Goal: Information Seeking & Learning: Learn about a topic

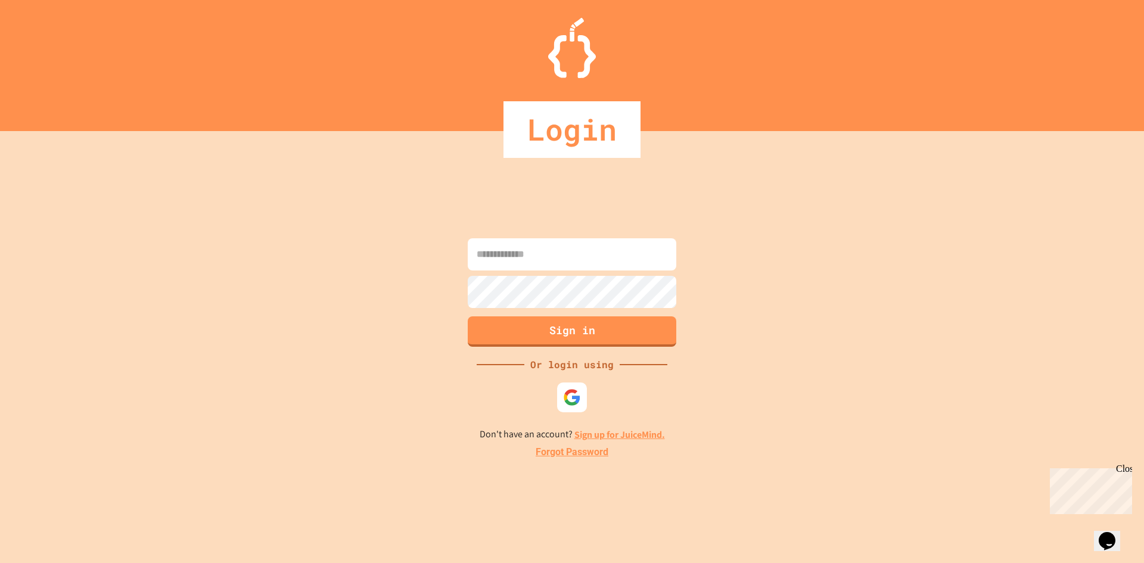
click at [510, 259] on input at bounding box center [572, 254] width 209 height 32
type input "**********"
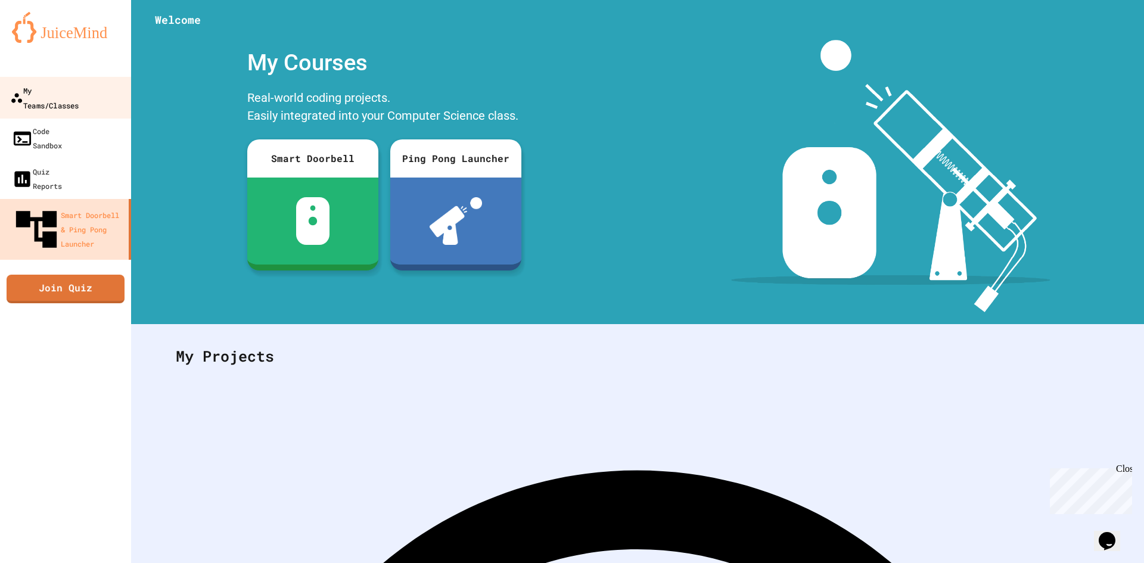
click at [69, 88] on div "My Teams/Classes" at bounding box center [44, 97] width 69 height 29
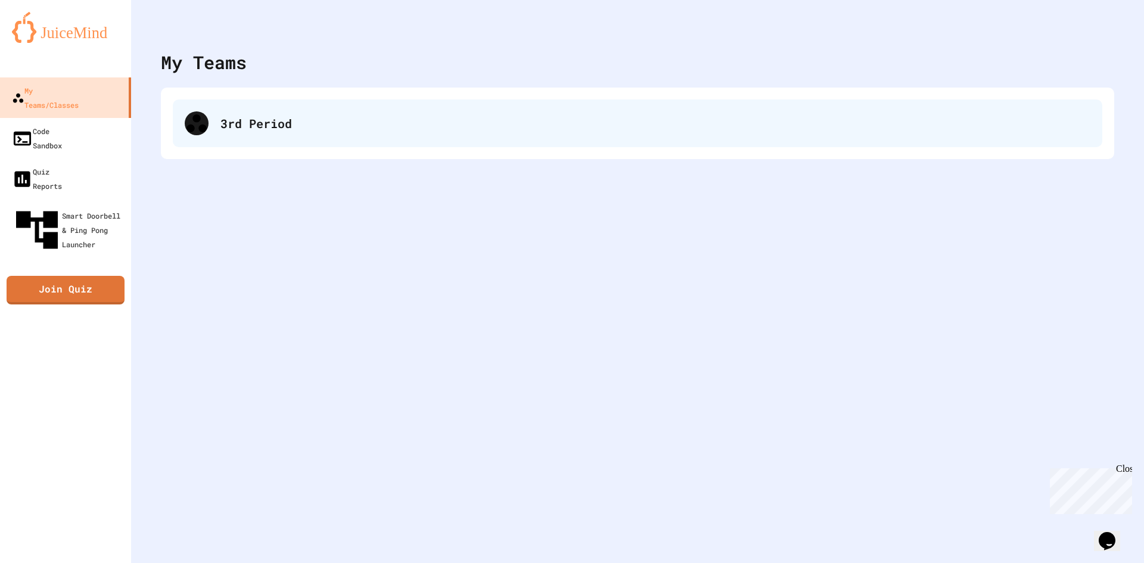
click at [303, 106] on div "3rd Period" at bounding box center [638, 124] width 930 height 48
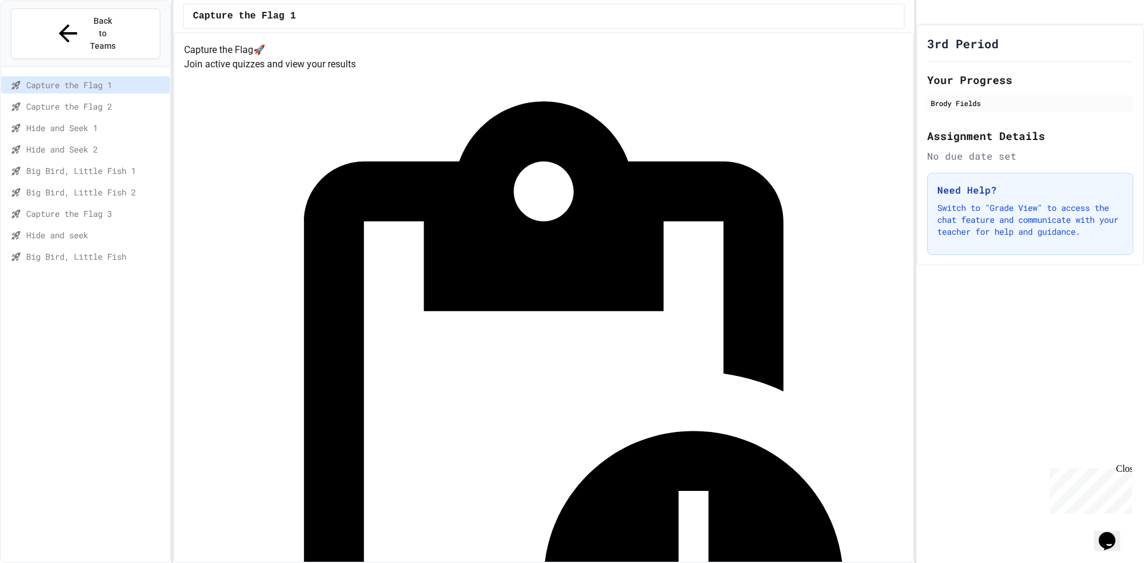
click at [108, 165] on span "Big Bird, Little Fish 1" at bounding box center [95, 171] width 139 height 13
click at [127, 122] on span "Hide and Seek 1" at bounding box center [95, 128] width 139 height 13
click at [100, 207] on span "Capture the Flag 3" at bounding box center [95, 213] width 139 height 13
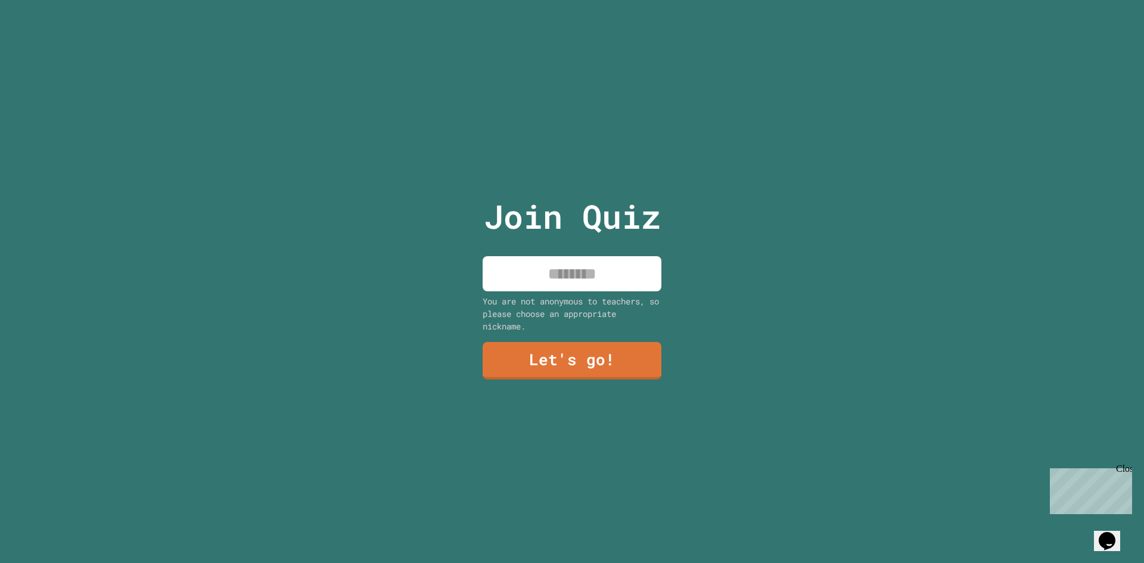
click at [620, 275] on input at bounding box center [572, 273] width 179 height 35
type input "*****"
click at [588, 360] on link "Let's go!" at bounding box center [572, 359] width 181 height 39
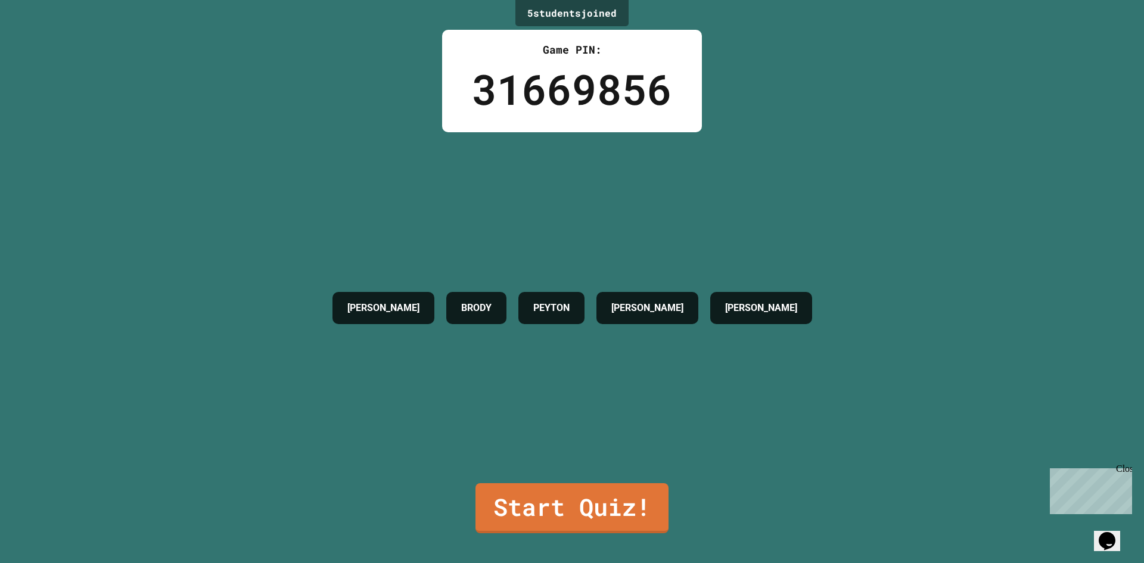
click at [597, 475] on div "5 student s joined Game PIN: 31669856 [PERSON_NAME] [PERSON_NAME] [PERSON_NAME]…" at bounding box center [572, 281] width 1144 height 563
click at [632, 489] on link "Start Quiz!" at bounding box center [572, 506] width 181 height 52
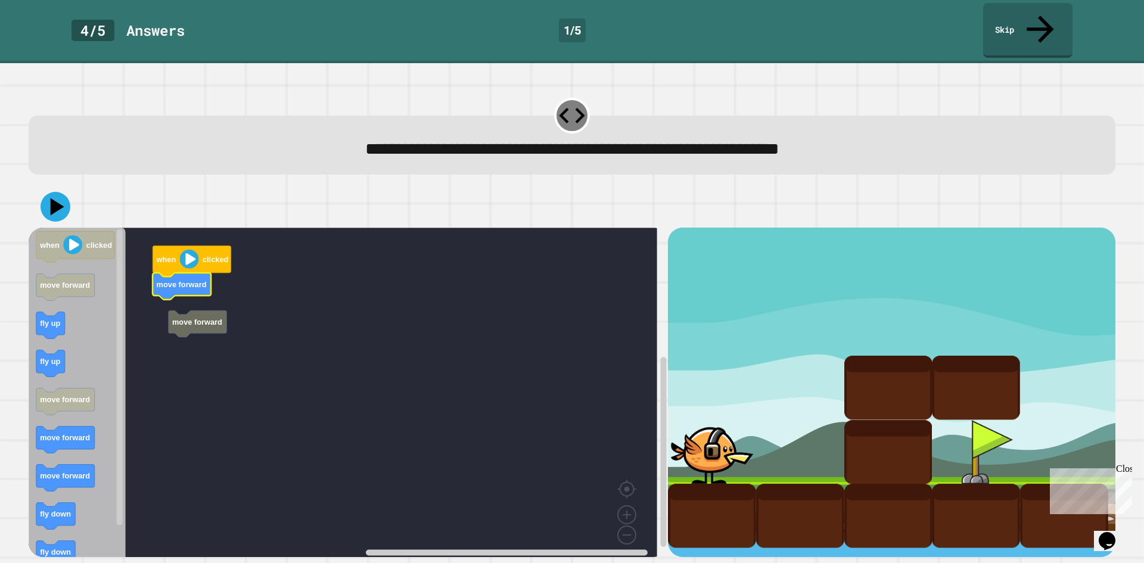
click at [190, 274] on rect "Blockly Workspace" at bounding box center [343, 397] width 629 height 338
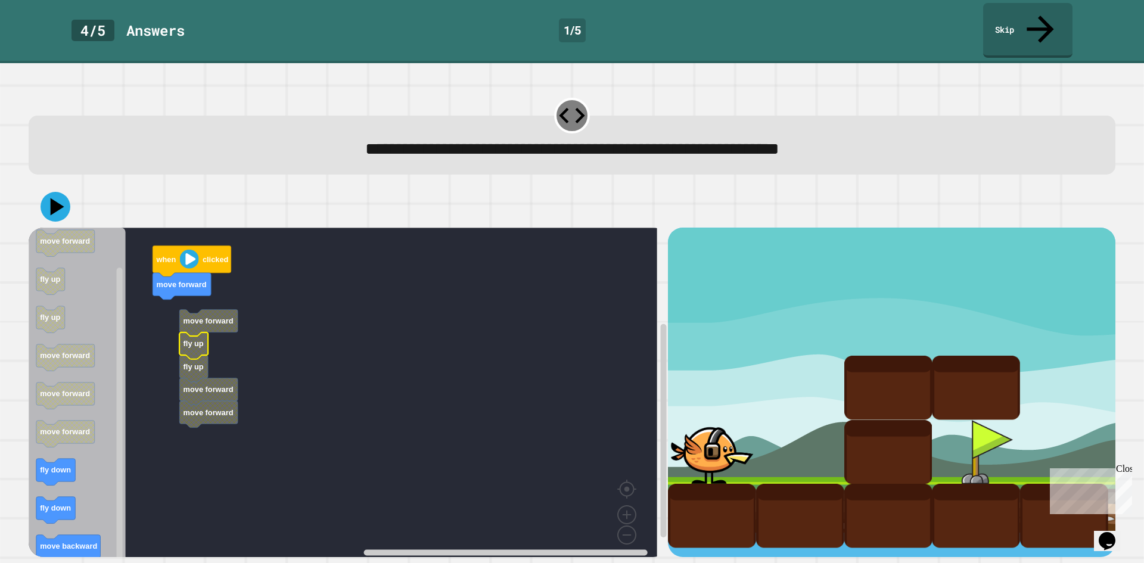
click at [195, 340] on text "fly up" at bounding box center [194, 344] width 20 height 9
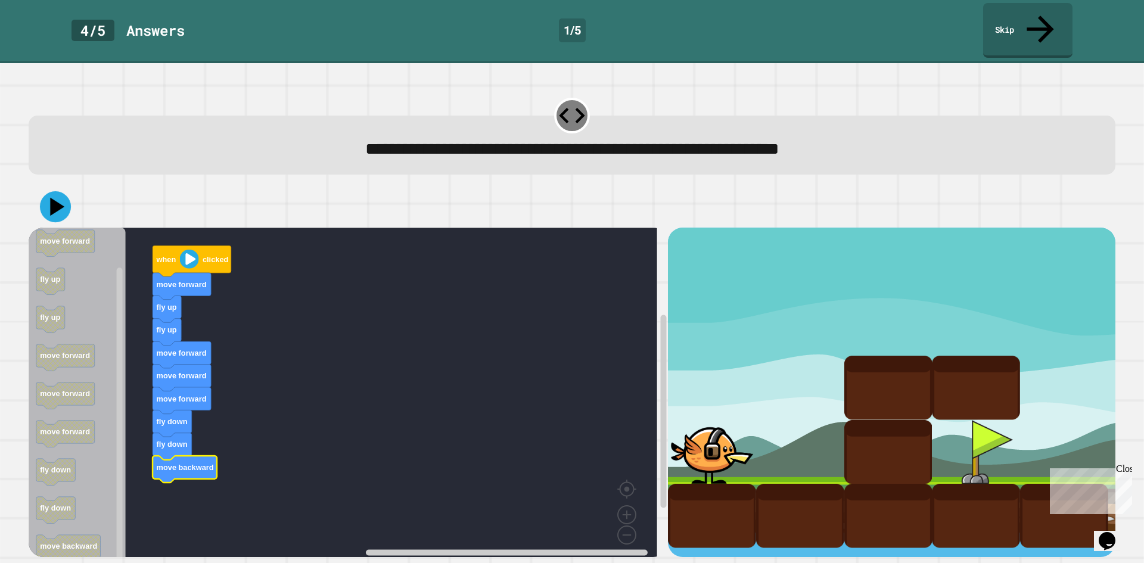
click at [52, 198] on icon at bounding box center [57, 207] width 14 height 18
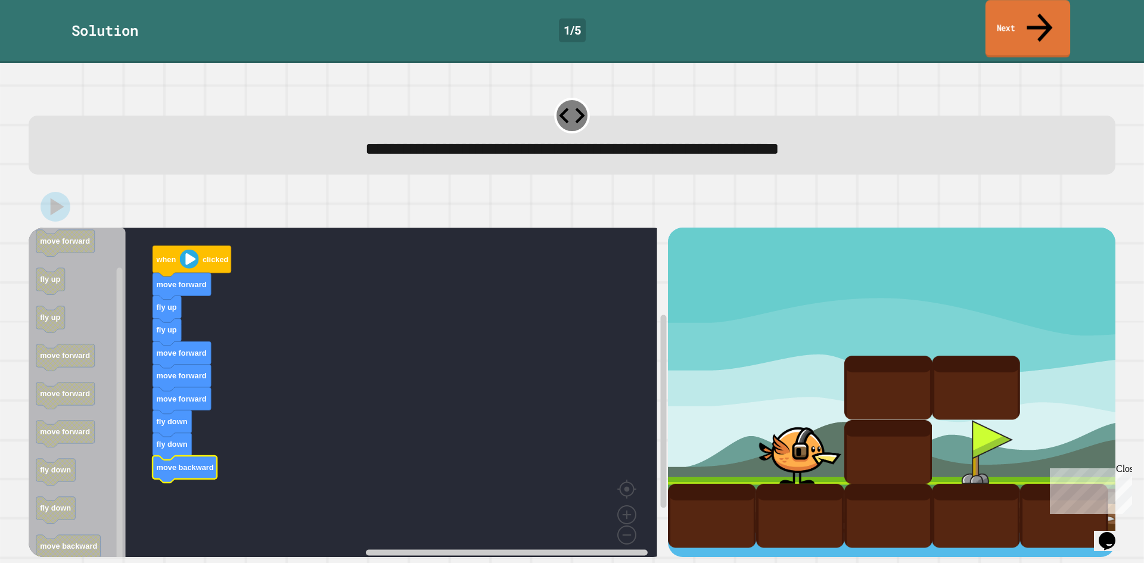
click at [1054, 8] on link "Next" at bounding box center [1028, 29] width 85 height 58
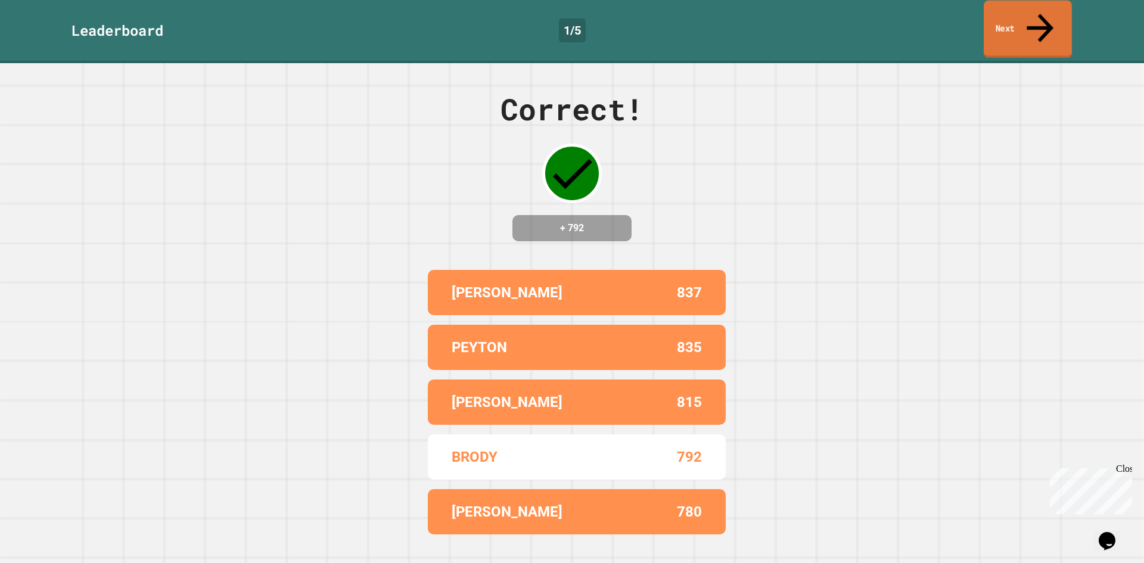
click at [1004, 13] on link "Next" at bounding box center [1028, 30] width 88 height 58
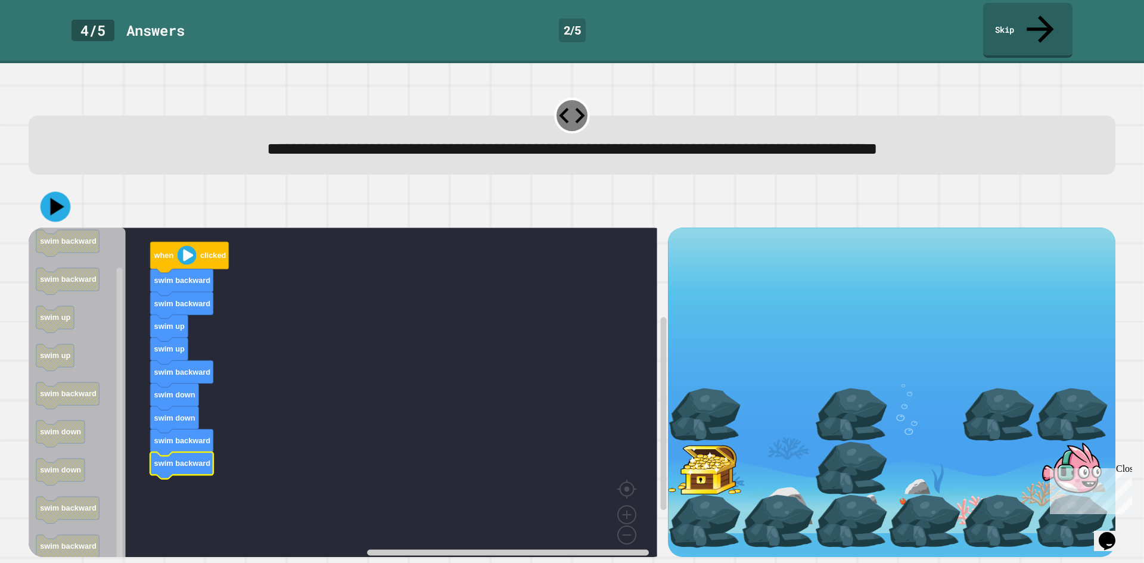
click at [61, 192] on icon at bounding box center [56, 207] width 30 height 30
drag, startPoint x: 54, startPoint y: 170, endPoint x: 61, endPoint y: 173, distance: 8.1
click at [55, 189] on icon at bounding box center [56, 207] width 36 height 36
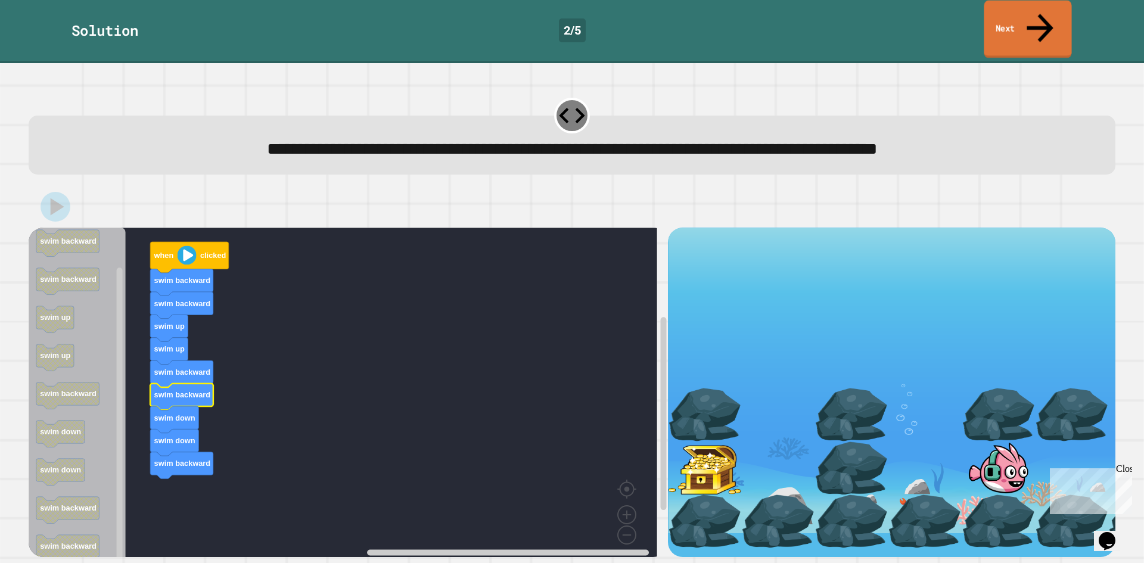
click at [1025, 11] on link "Next" at bounding box center [1028, 30] width 88 height 58
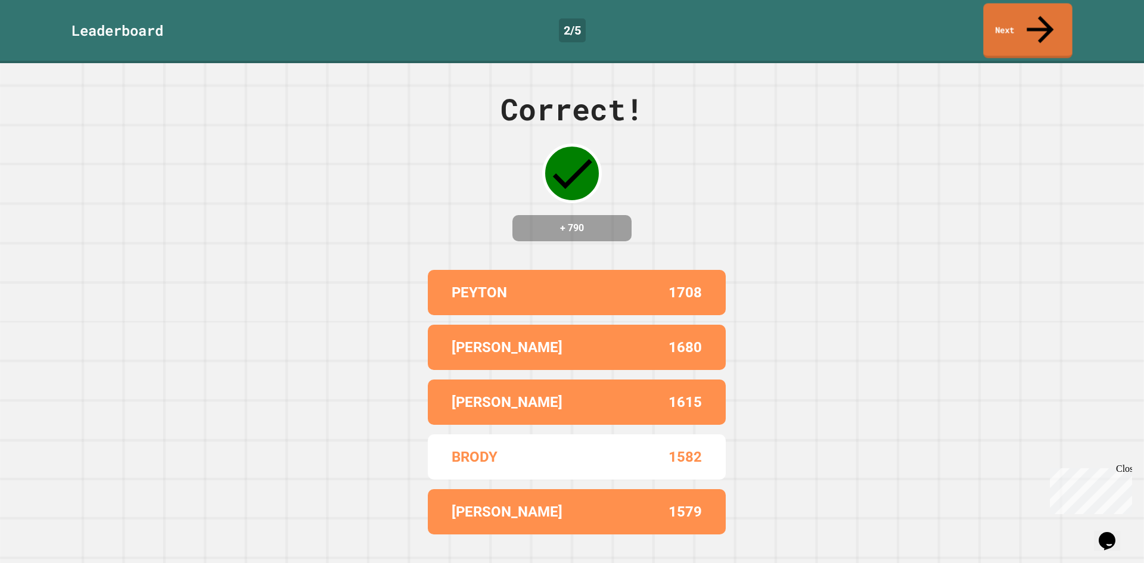
click at [983, 19] on div "Leaderboard 2 / 5 Next" at bounding box center [572, 30] width 1144 height 55
click at [982, 23] on div "Leaderboard 2 / 5 Next" at bounding box center [572, 30] width 1144 height 55
click at [986, 20] on div "Leaderboard 2 / 5 Next" at bounding box center [572, 30] width 1144 height 55
click at [994, 26] on link "Next" at bounding box center [1028, 30] width 91 height 58
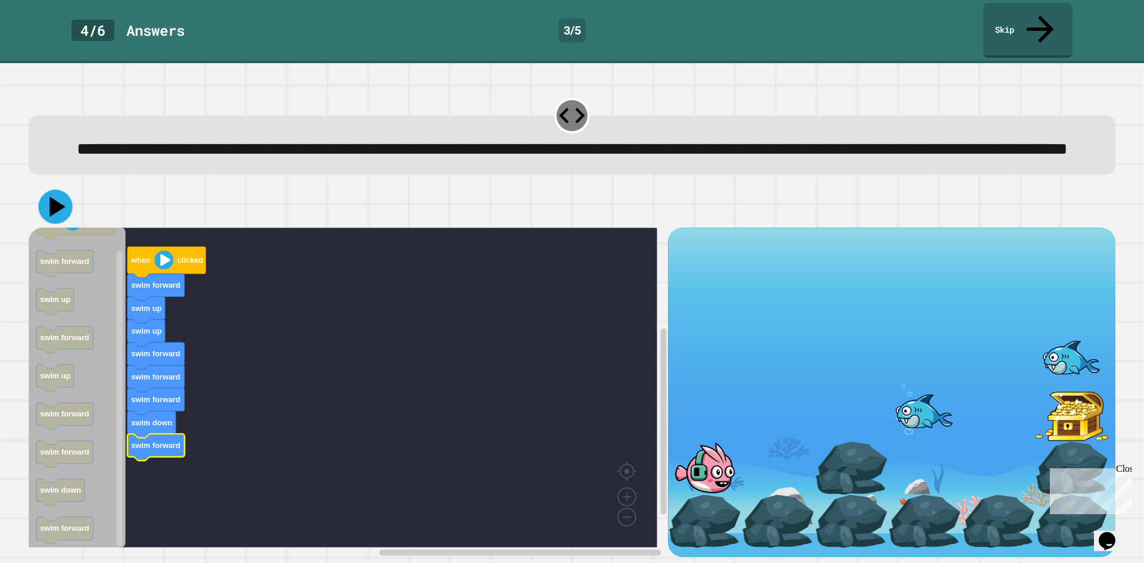
click at [63, 203] on icon at bounding box center [55, 207] width 34 height 34
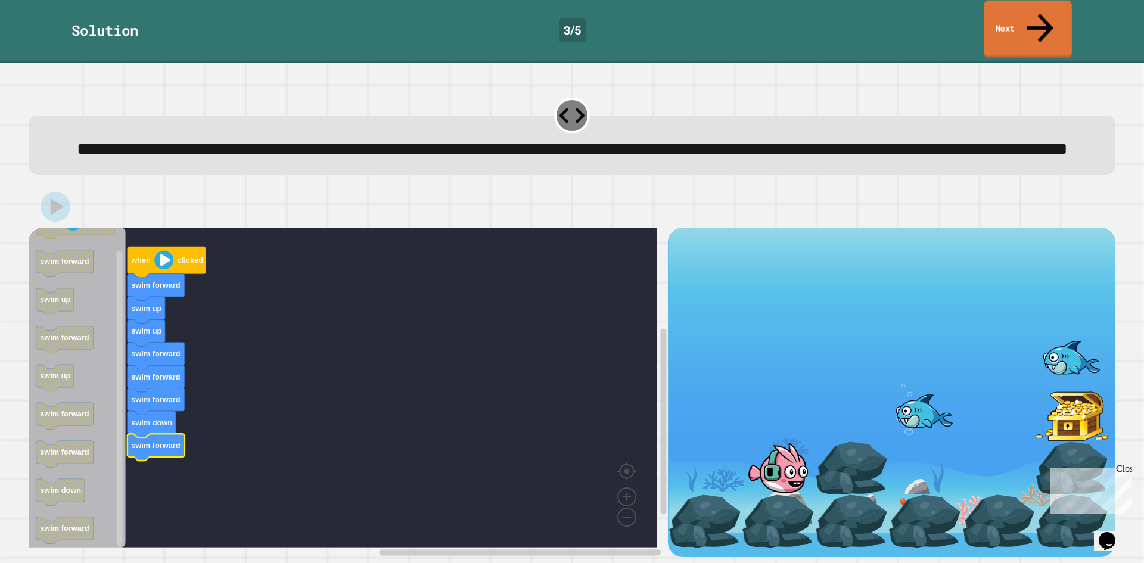
click at [1032, 15] on link "Next" at bounding box center [1028, 30] width 88 height 58
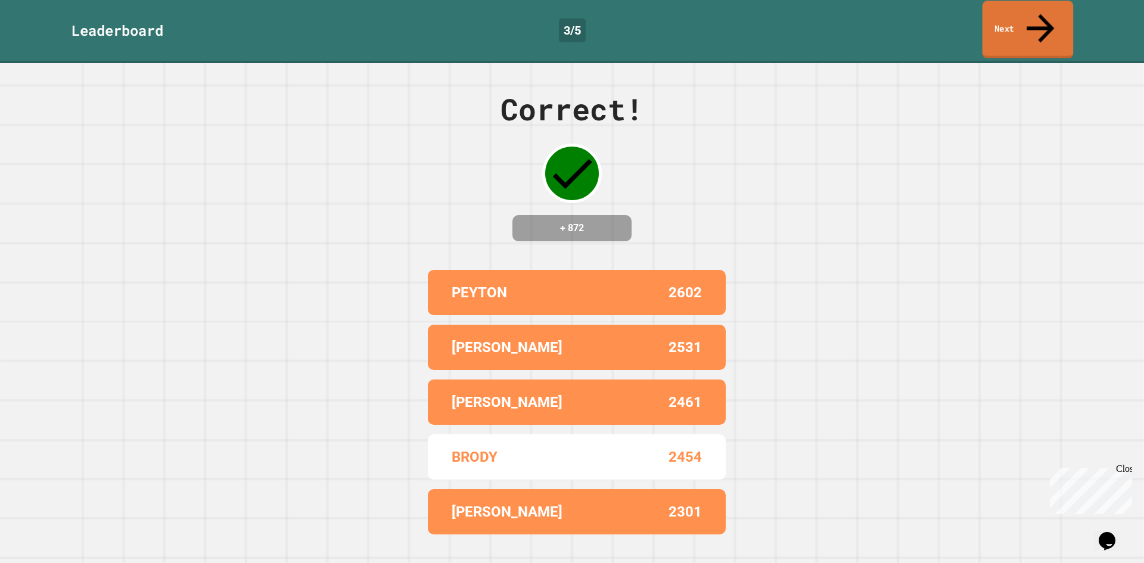
click at [1013, 21] on link "Next" at bounding box center [1028, 30] width 91 height 58
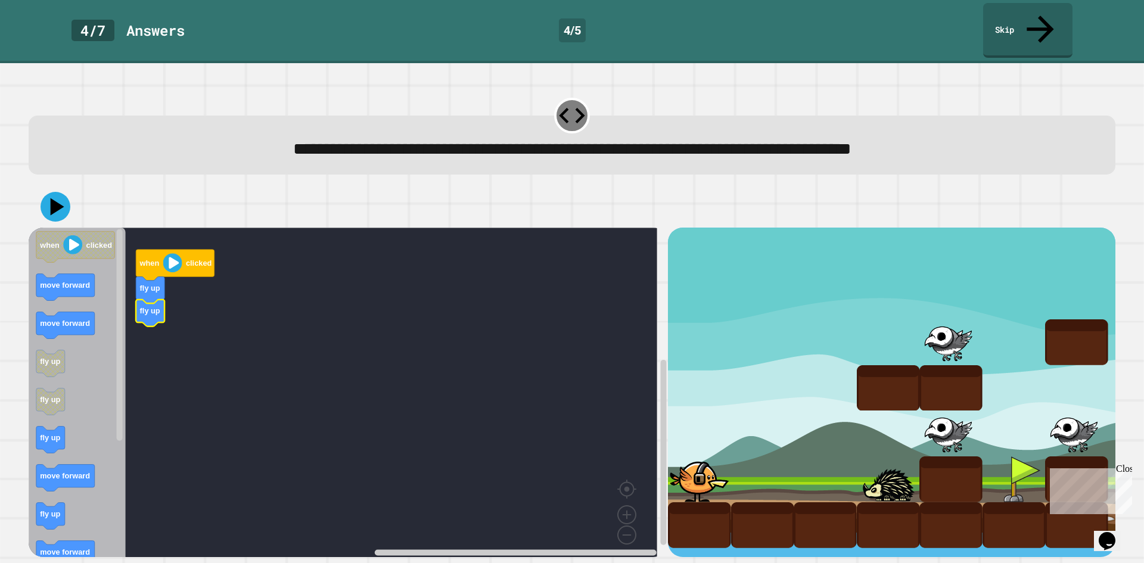
click at [66, 415] on icon "Blockly Workspace" at bounding box center [77, 397] width 97 height 338
click at [67, 488] on icon "Blockly Workspace" at bounding box center [77, 397] width 97 height 338
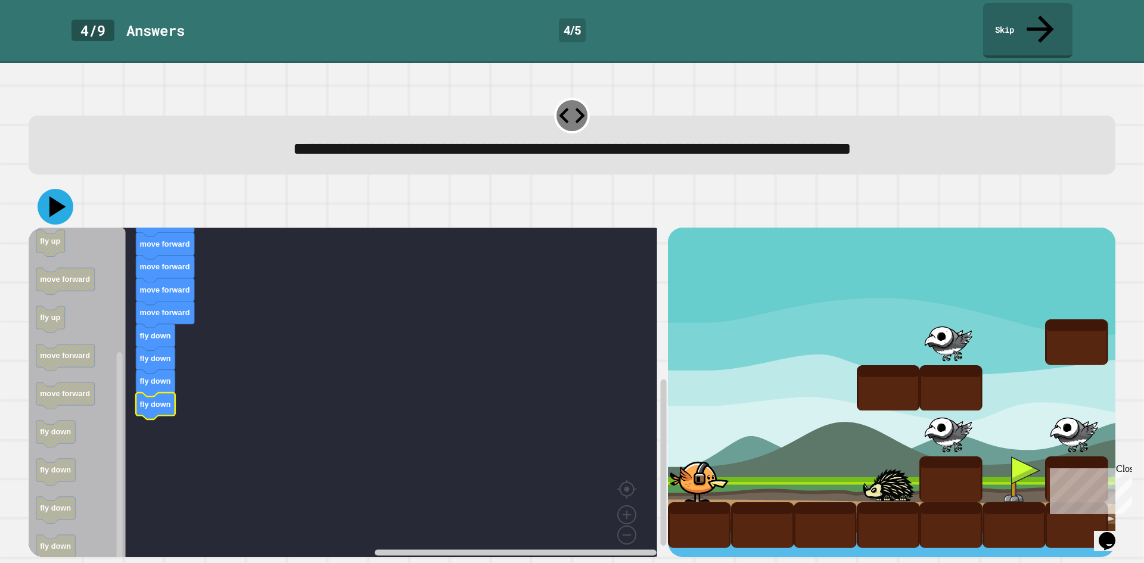
click at [52, 189] on icon at bounding box center [56, 207] width 36 height 36
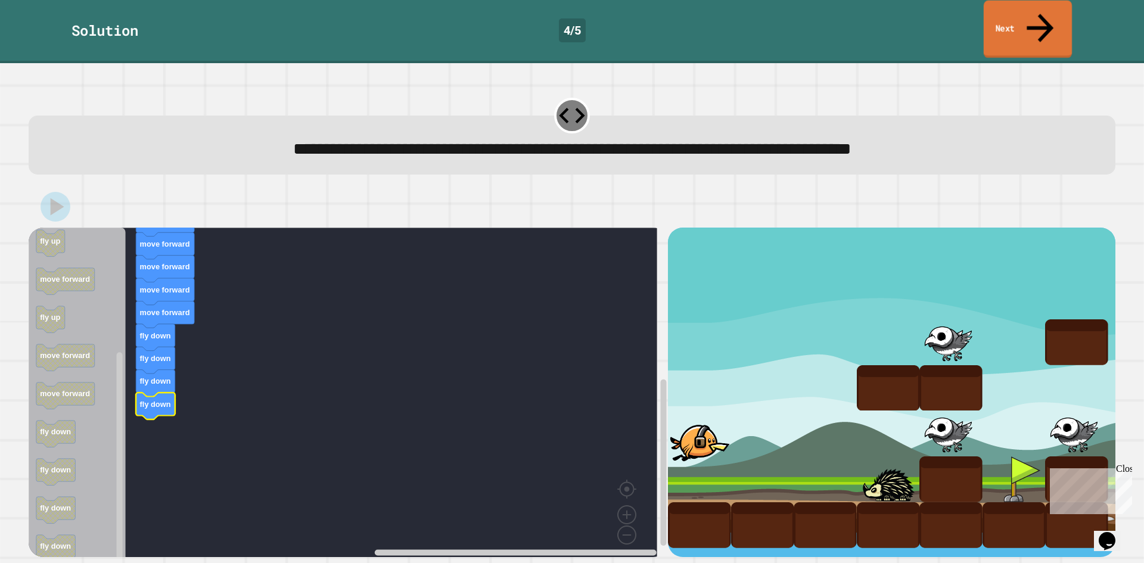
click at [1040, 6] on link "Next" at bounding box center [1028, 30] width 88 height 58
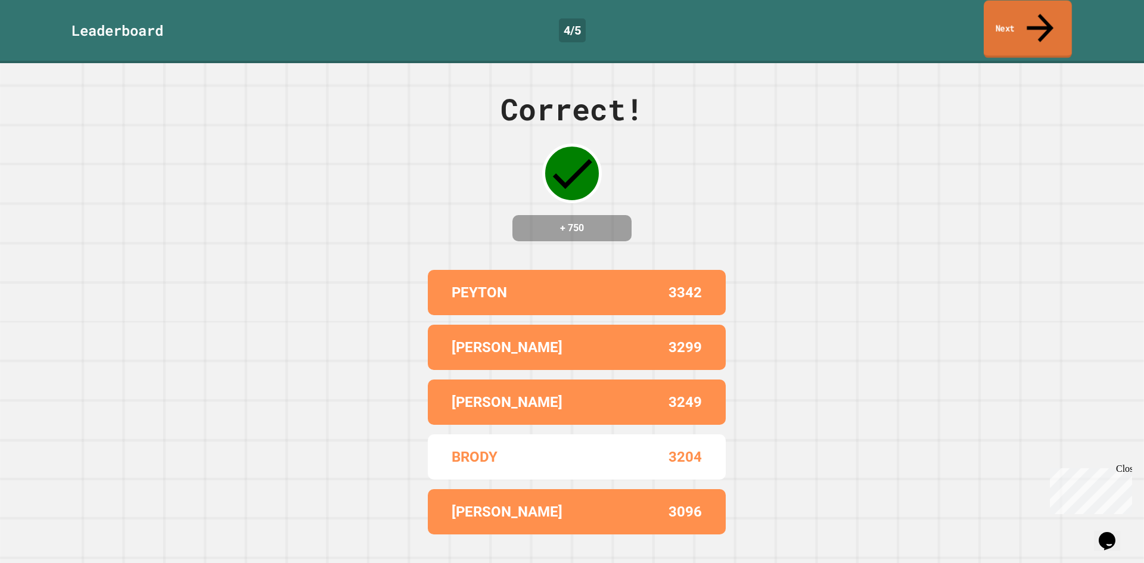
click at [1004, 27] on link "Next" at bounding box center [1028, 30] width 88 height 58
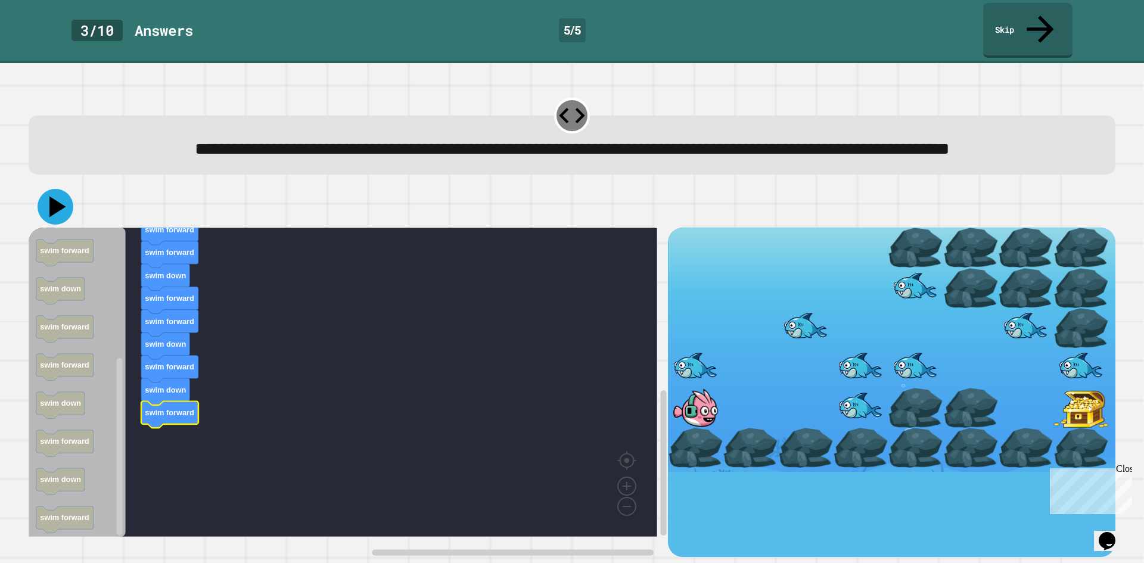
click at [63, 218] on icon at bounding box center [56, 207] width 36 height 36
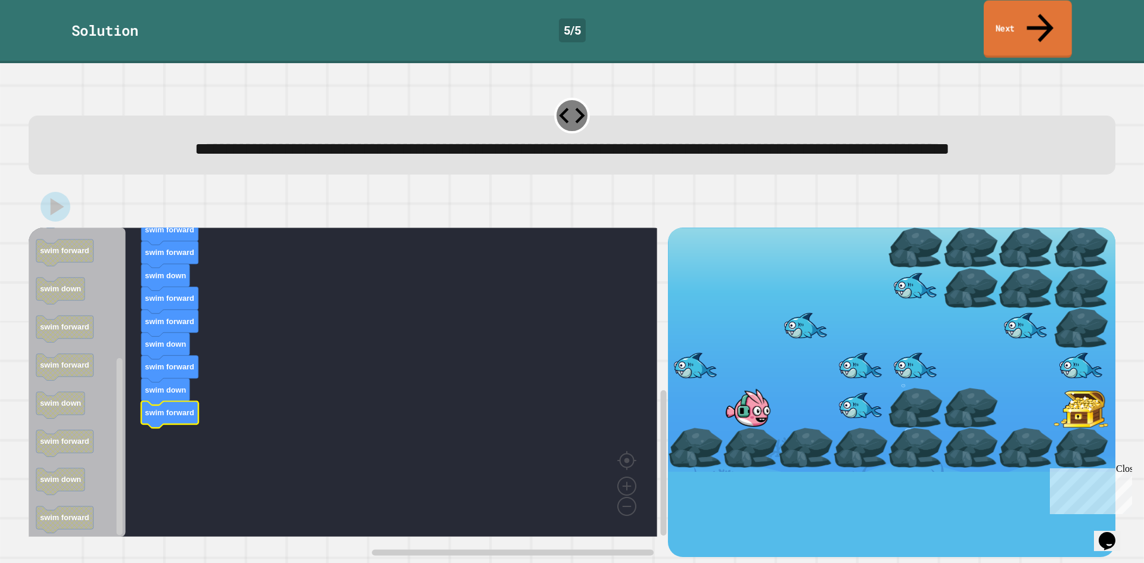
click at [1024, 21] on link "Next" at bounding box center [1028, 30] width 88 height 58
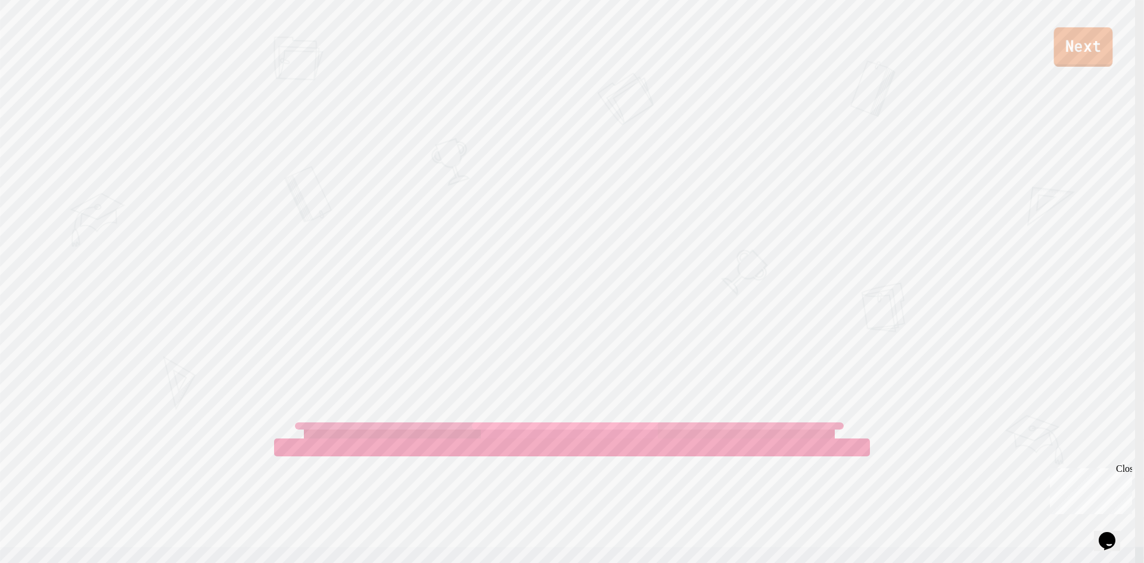
click at [1068, 65] on link "Next" at bounding box center [1083, 46] width 59 height 39
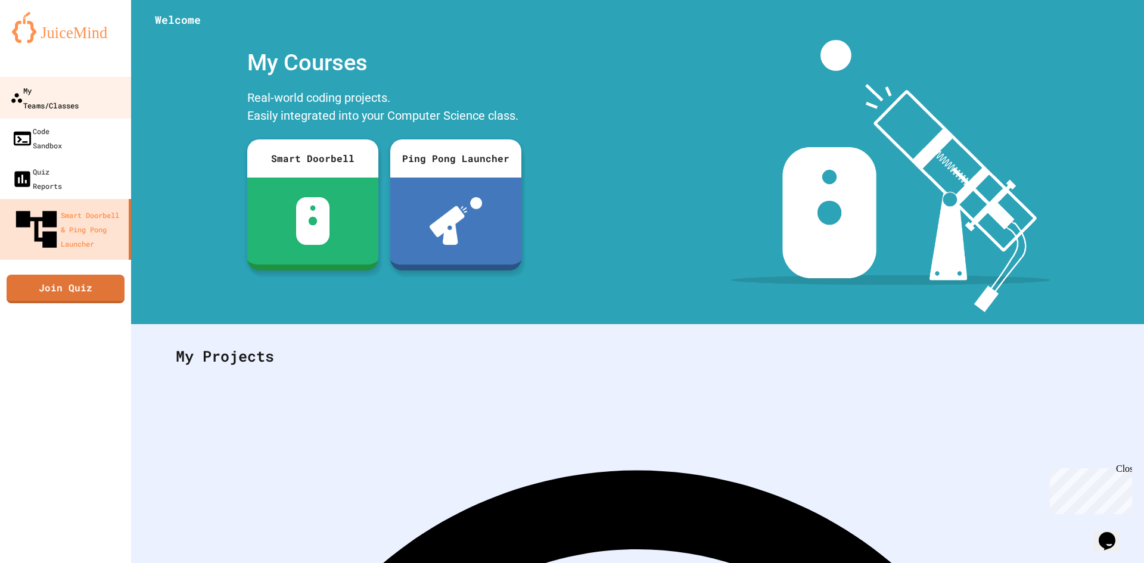
click at [77, 88] on div "My Teams/Classes" at bounding box center [44, 97] width 69 height 29
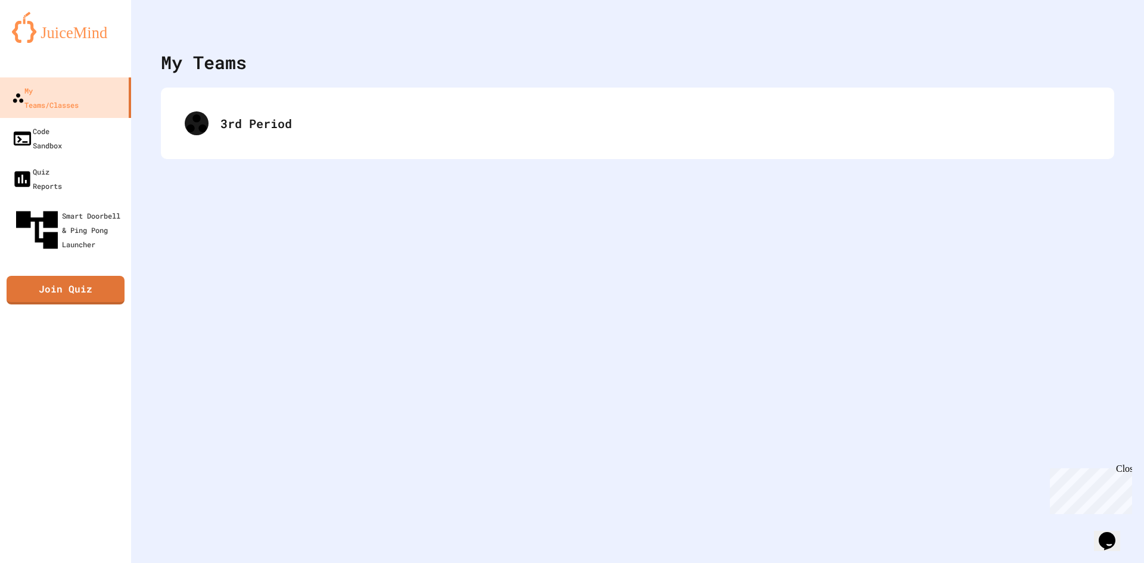
drag, startPoint x: 343, startPoint y: 97, endPoint x: 336, endPoint y: 97, distance: 7.7
click at [343, 97] on div "3rd Period" at bounding box center [638, 124] width 954 height 72
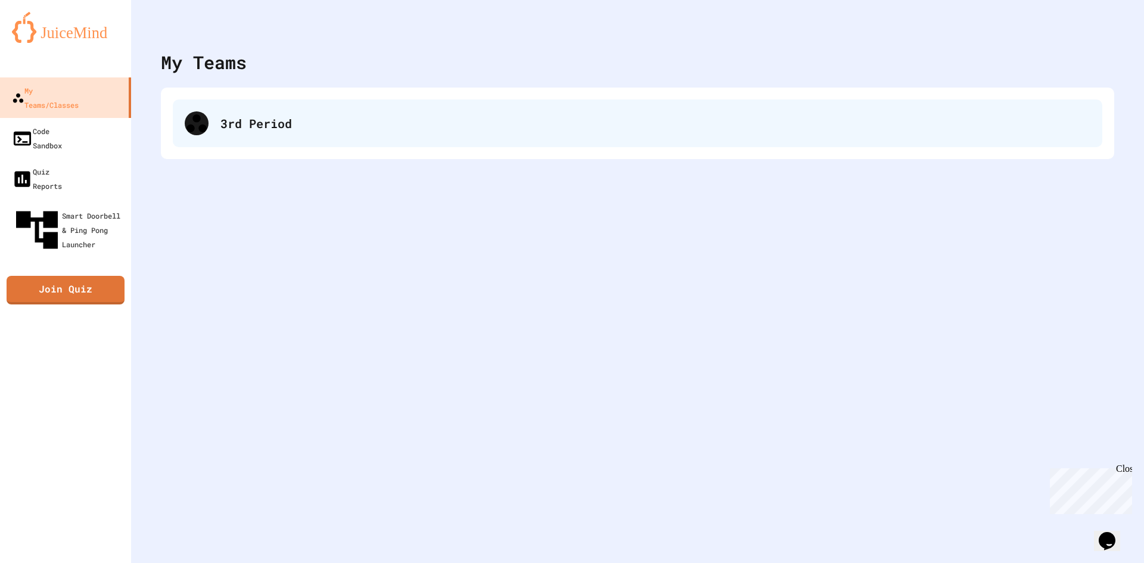
click at [312, 121] on div "3rd Period" at bounding box center [656, 123] width 870 height 18
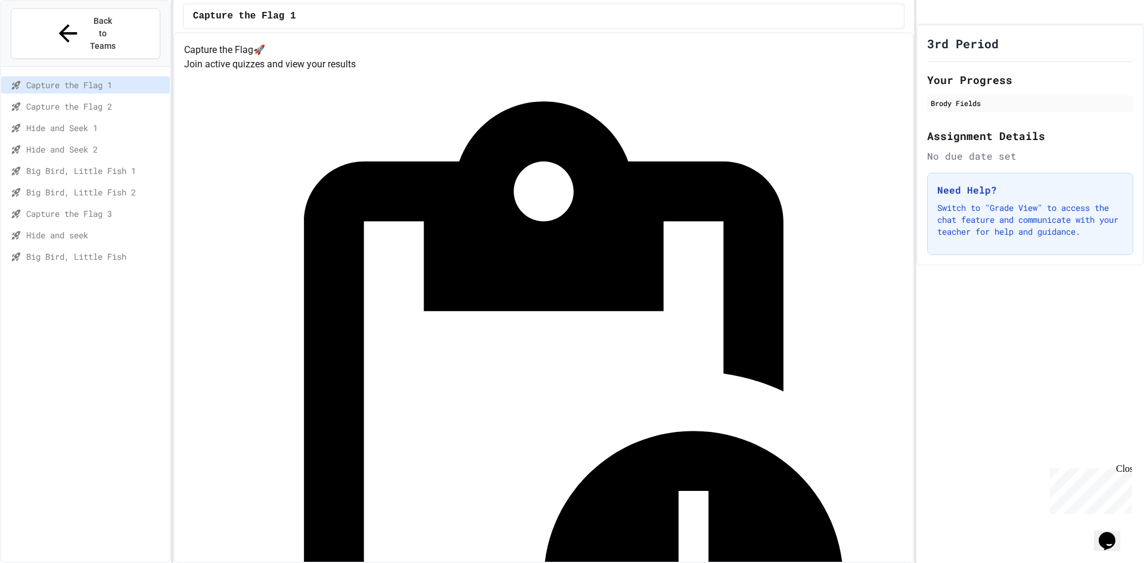
click at [72, 227] on div "Hide and seek" at bounding box center [85, 235] width 169 height 17
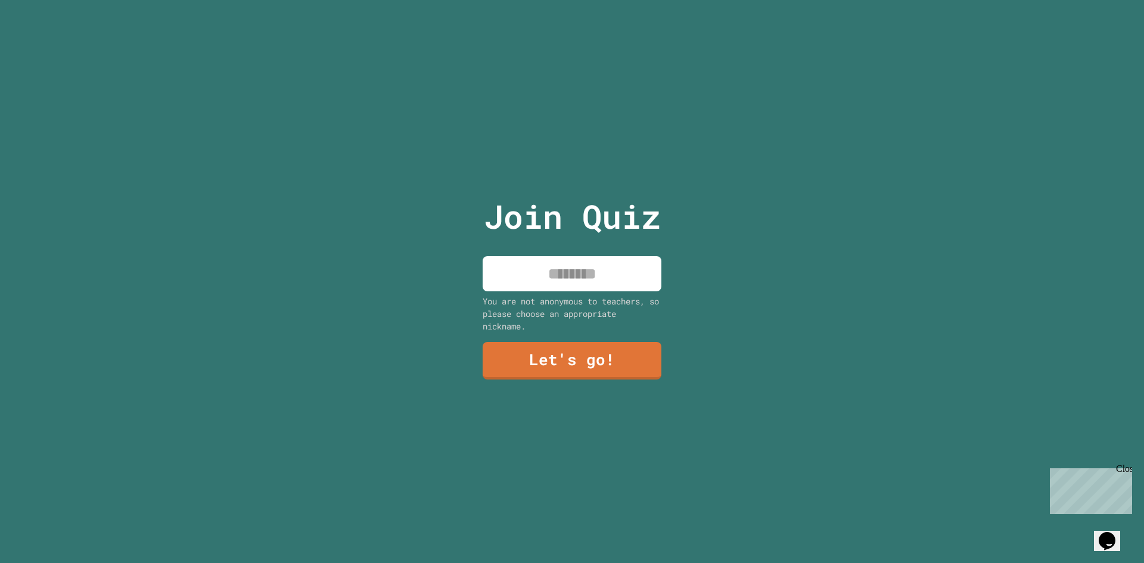
click at [607, 260] on input at bounding box center [572, 273] width 179 height 35
type input "*****"
click at [616, 353] on link "Let's go!" at bounding box center [572, 359] width 162 height 39
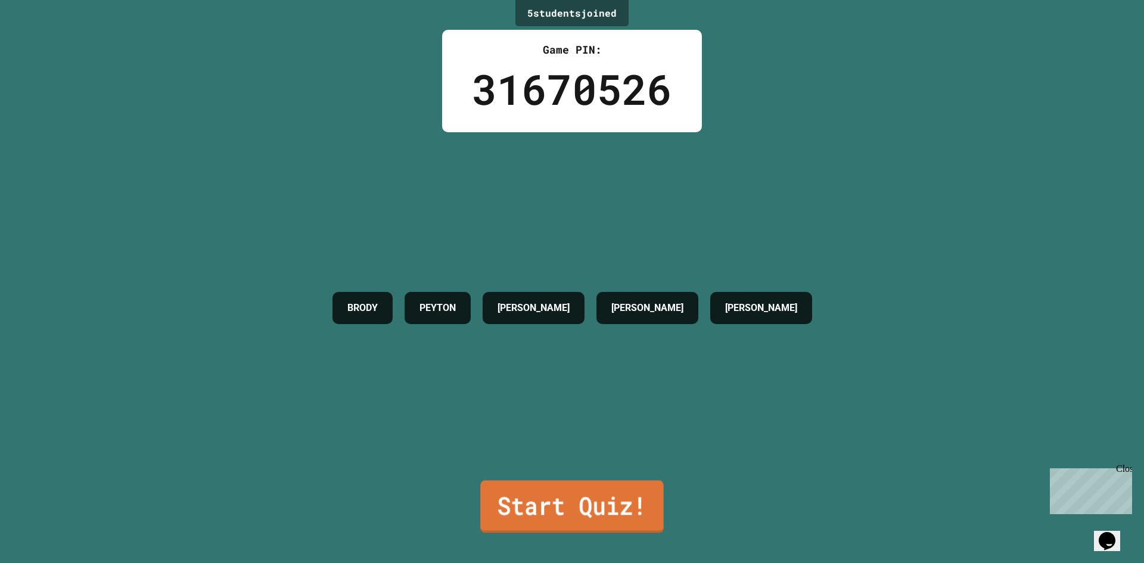
click at [651, 488] on link "Start Quiz!" at bounding box center [572, 506] width 184 height 52
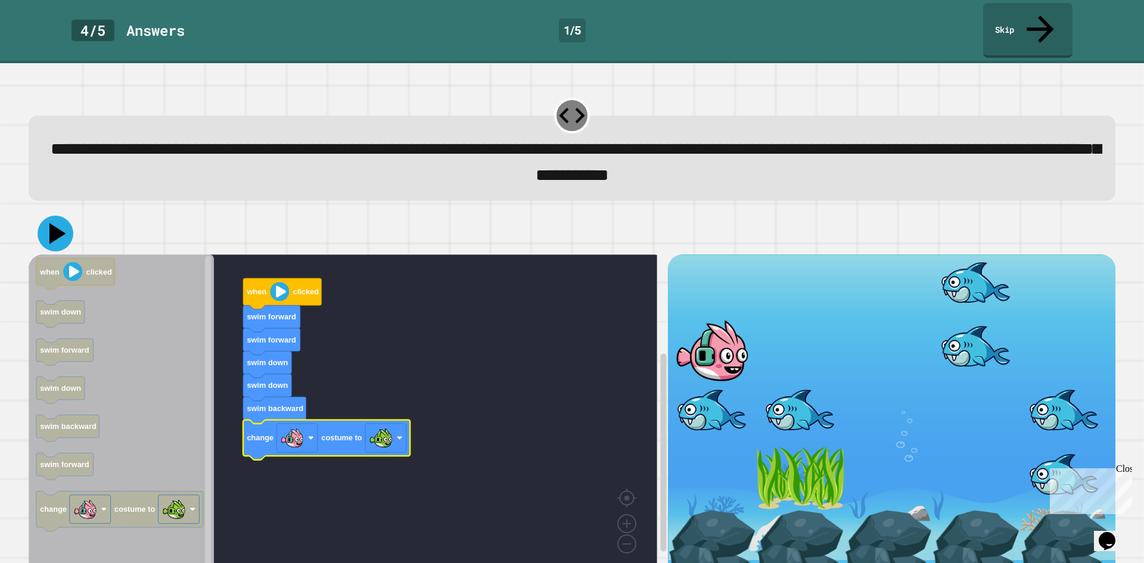
click at [62, 216] on icon at bounding box center [56, 234] width 36 height 36
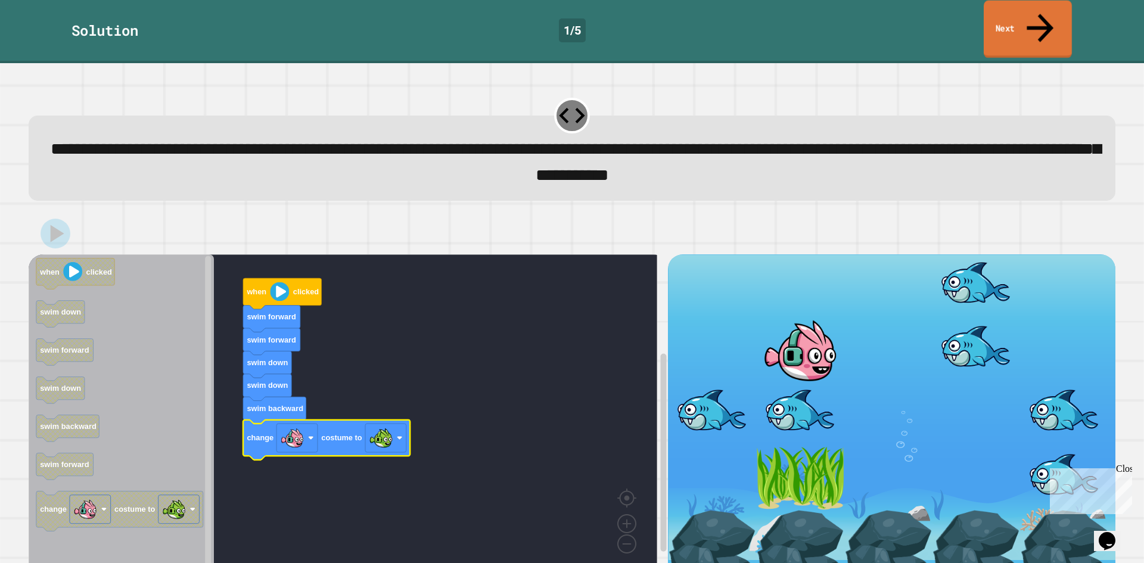
click at [1044, 11] on icon at bounding box center [1040, 28] width 40 height 42
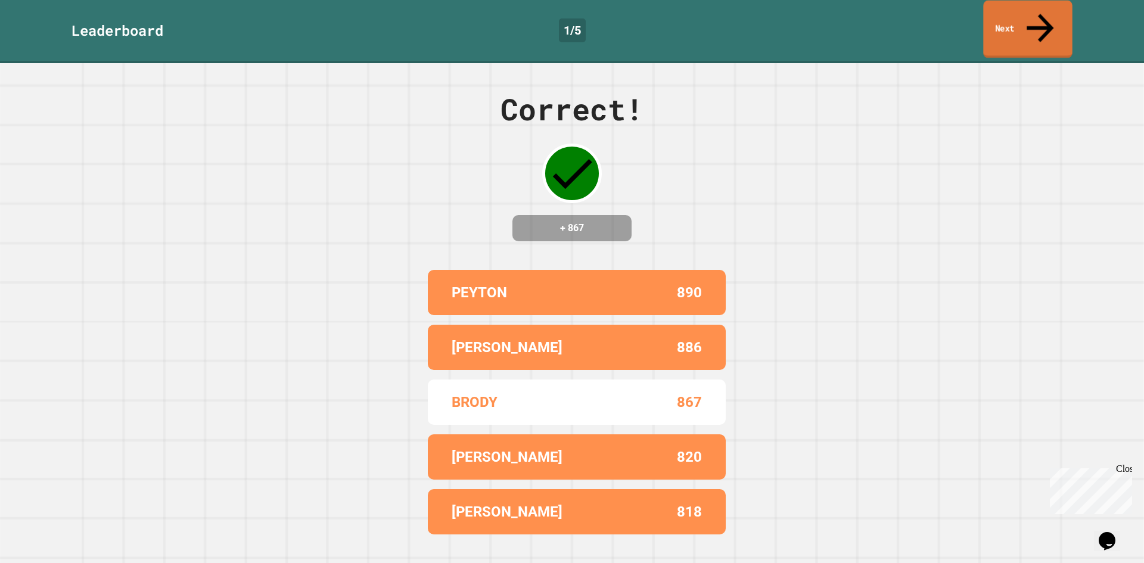
click at [1028, 20] on link "Next" at bounding box center [1027, 30] width 89 height 58
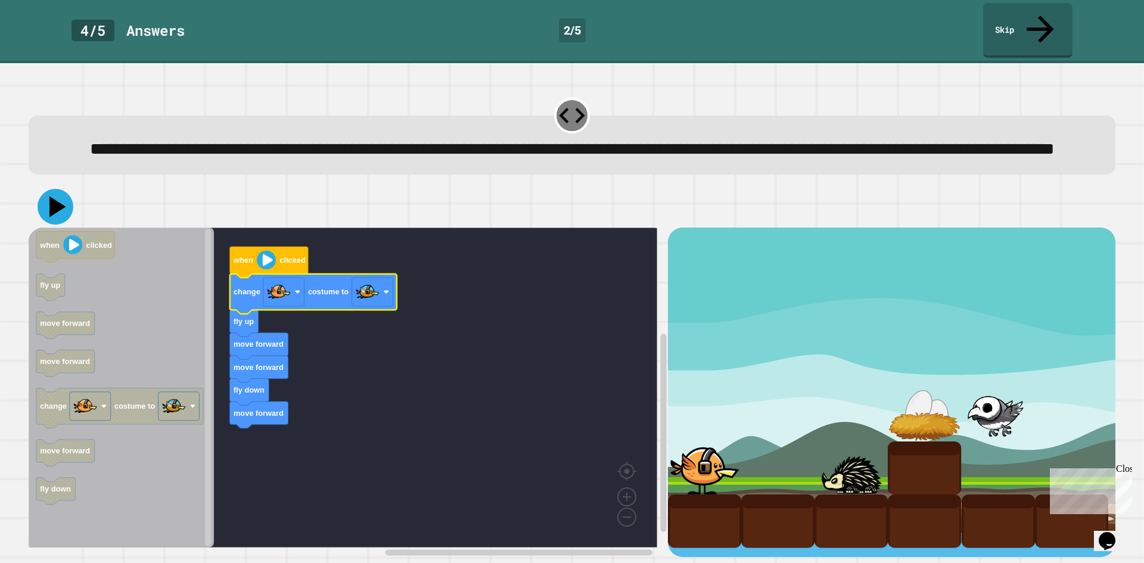
click at [55, 212] on icon at bounding box center [57, 207] width 17 height 21
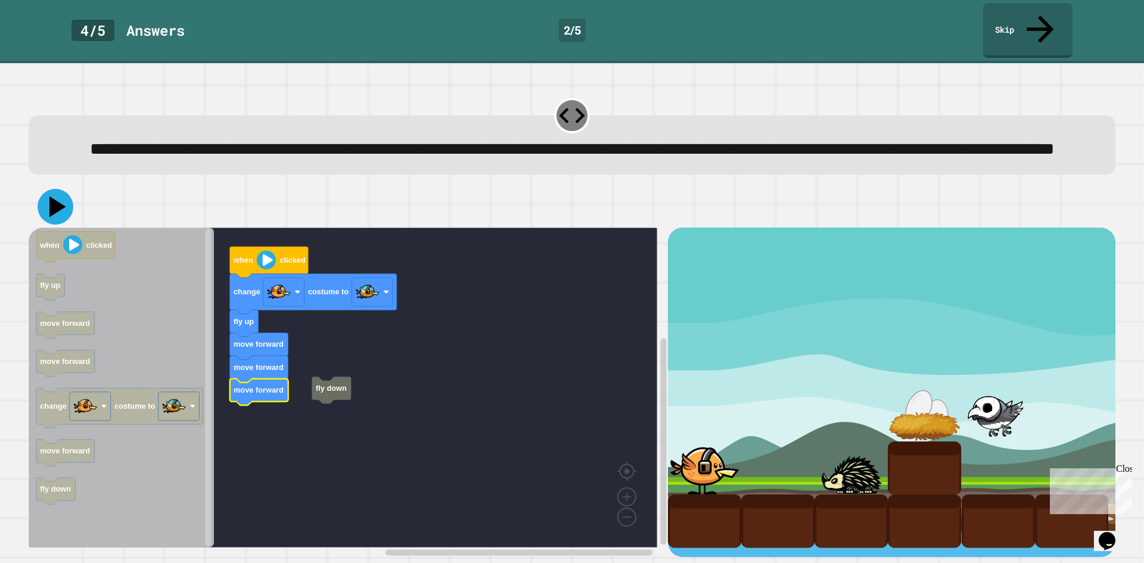
click at [54, 207] on icon at bounding box center [57, 207] width 17 height 21
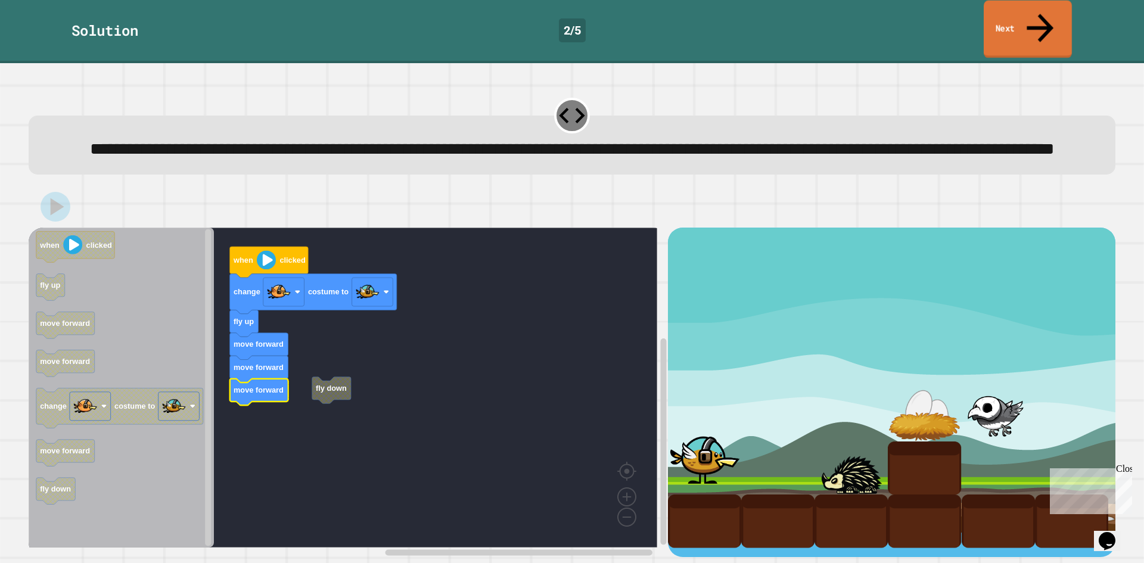
click at [1003, 22] on link "Next" at bounding box center [1028, 30] width 88 height 58
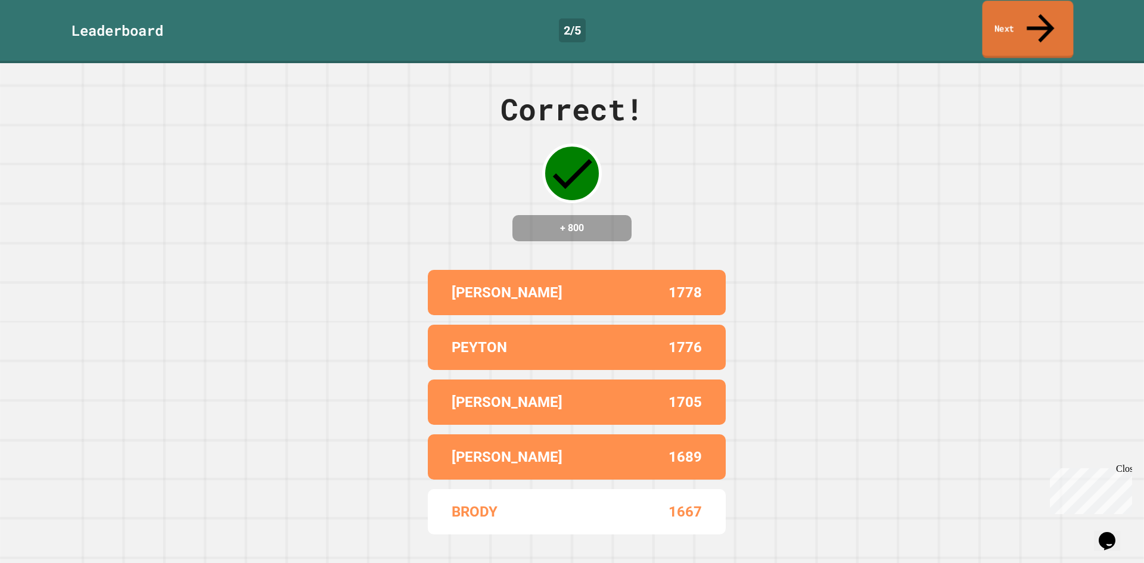
click at [1015, 7] on link "Next" at bounding box center [1028, 30] width 91 height 58
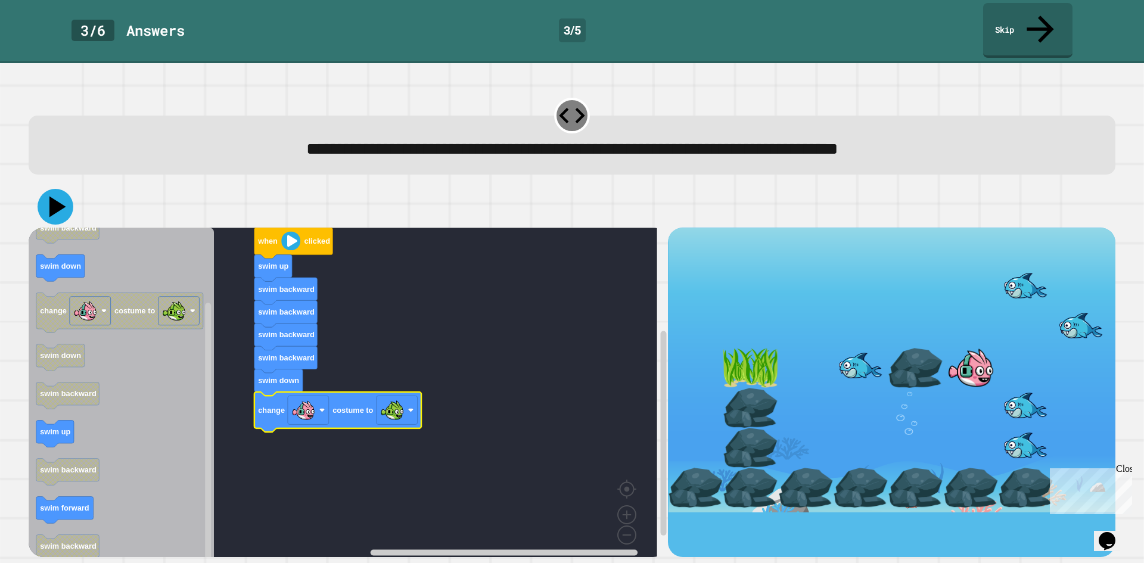
click at [65, 189] on icon at bounding box center [56, 207] width 36 height 36
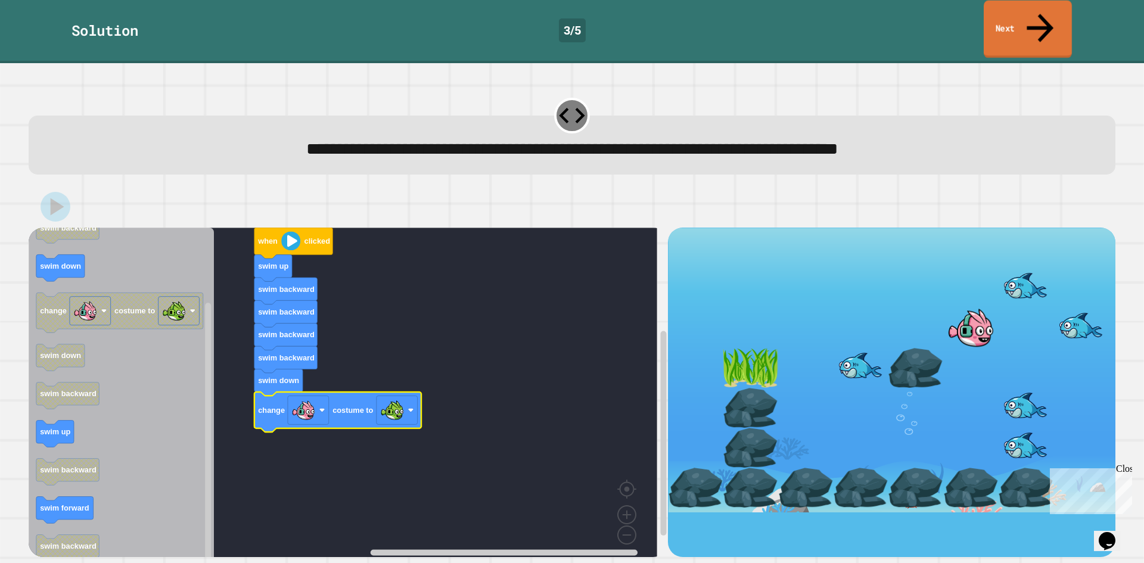
click at [1033, 17] on link "Next" at bounding box center [1028, 30] width 88 height 58
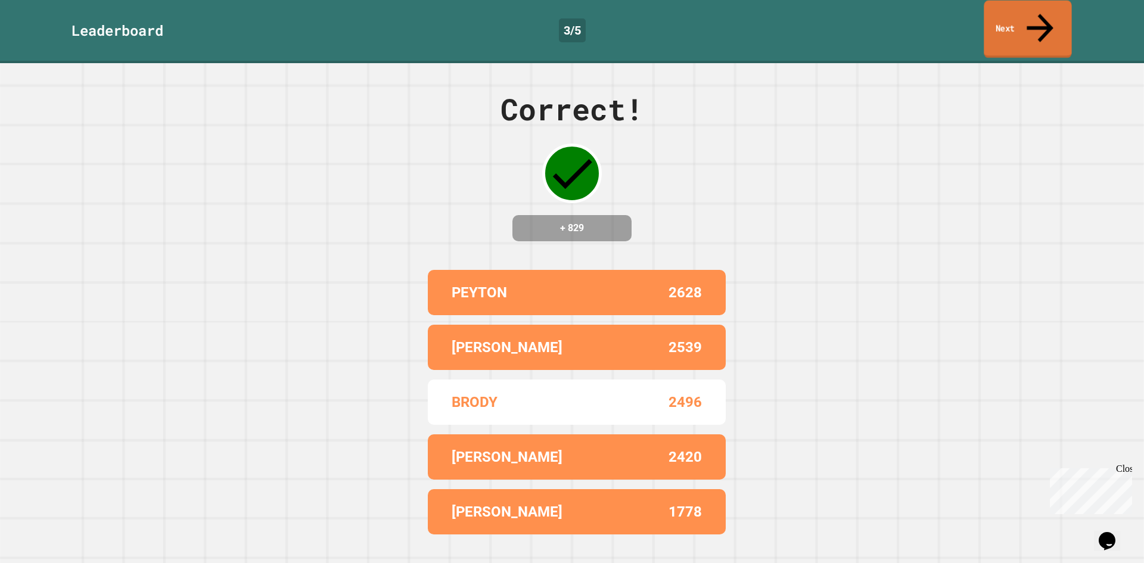
click at [1033, 17] on link "Next" at bounding box center [1028, 30] width 88 height 58
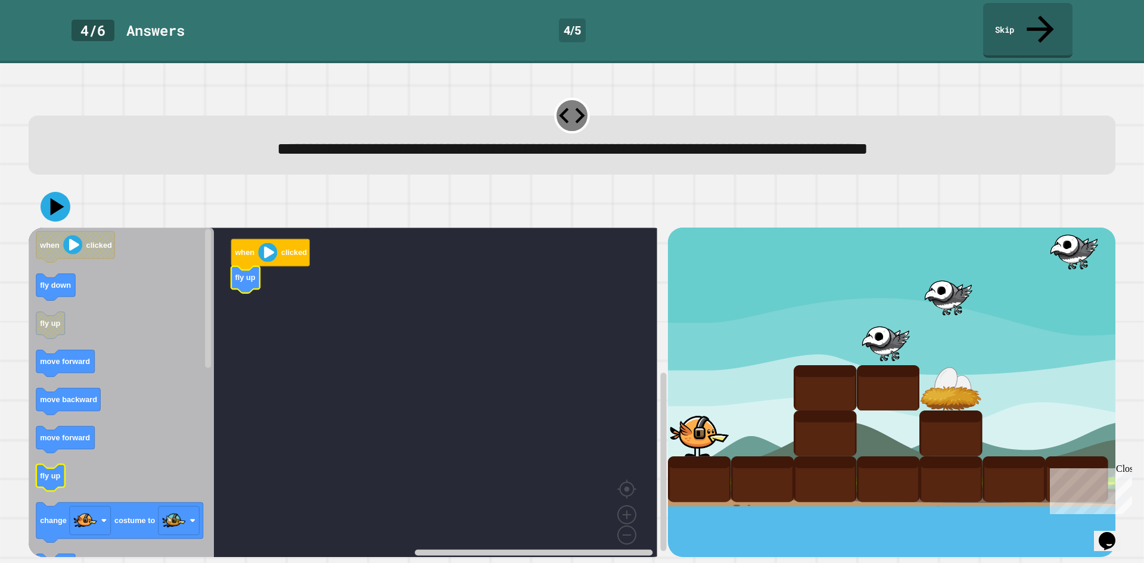
click at [54, 466] on g "fly up" at bounding box center [50, 478] width 29 height 27
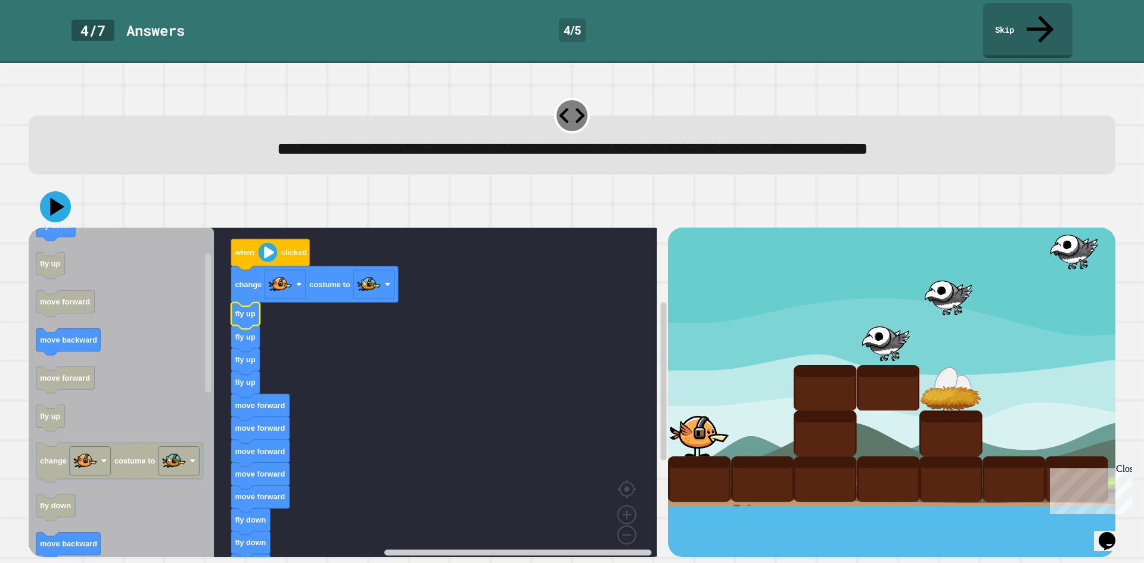
click at [63, 191] on icon at bounding box center [55, 206] width 31 height 31
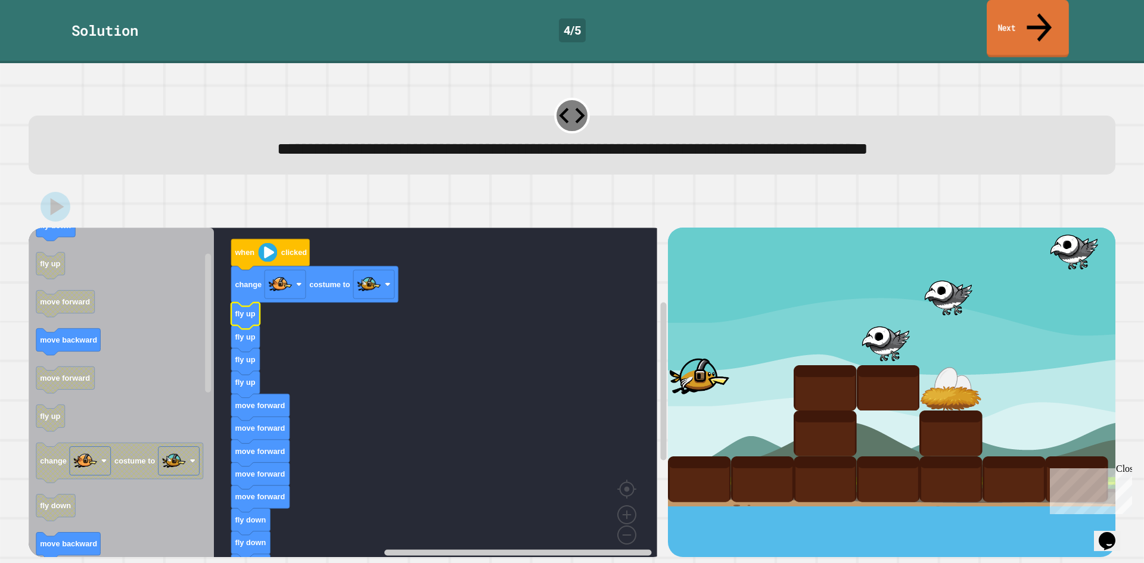
click at [1007, 15] on link "Next" at bounding box center [1028, 29] width 82 height 58
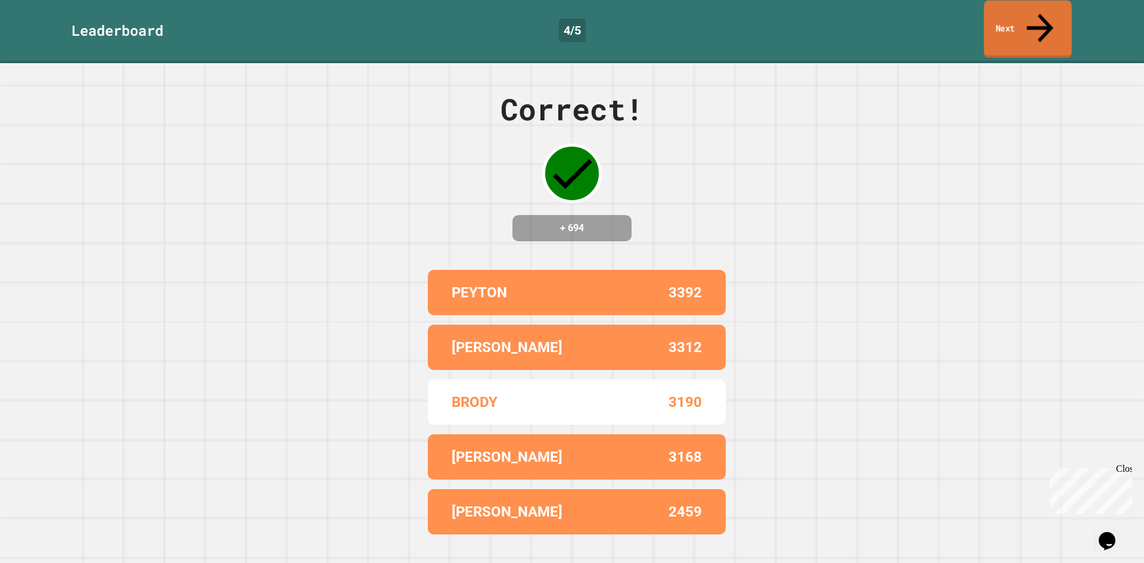
click at [1009, 10] on link "Next" at bounding box center [1028, 30] width 88 height 58
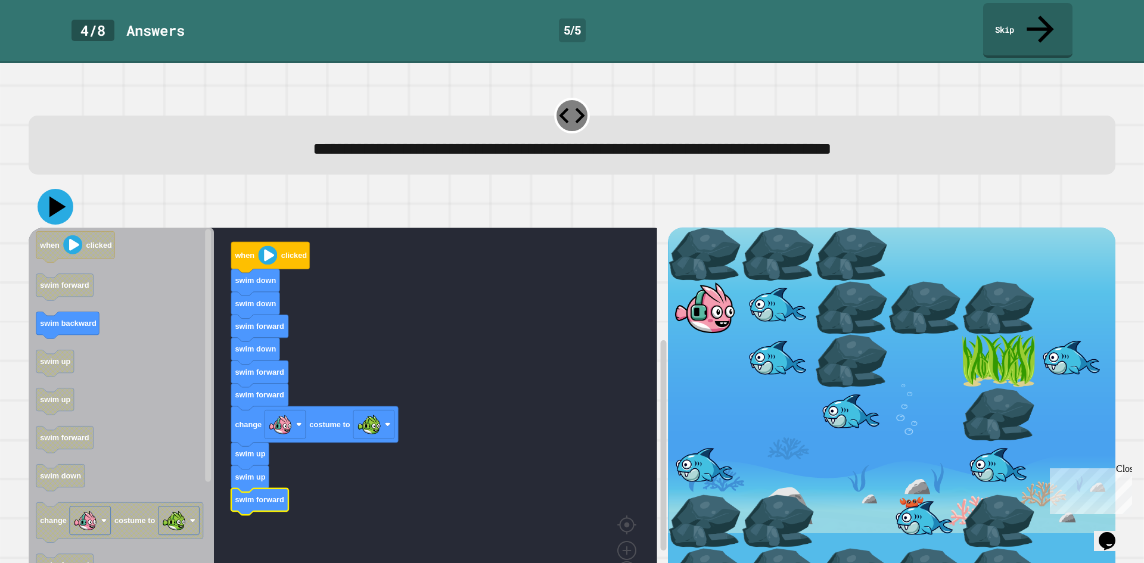
click at [54, 189] on button at bounding box center [56, 207] width 36 height 36
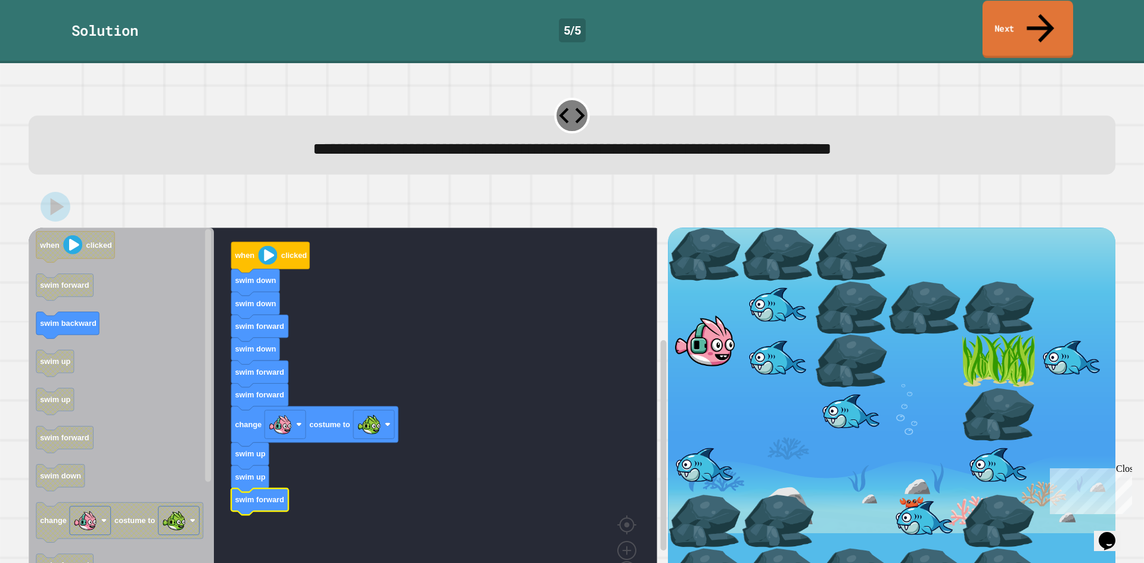
click at [991, 19] on link "Next" at bounding box center [1028, 30] width 91 height 58
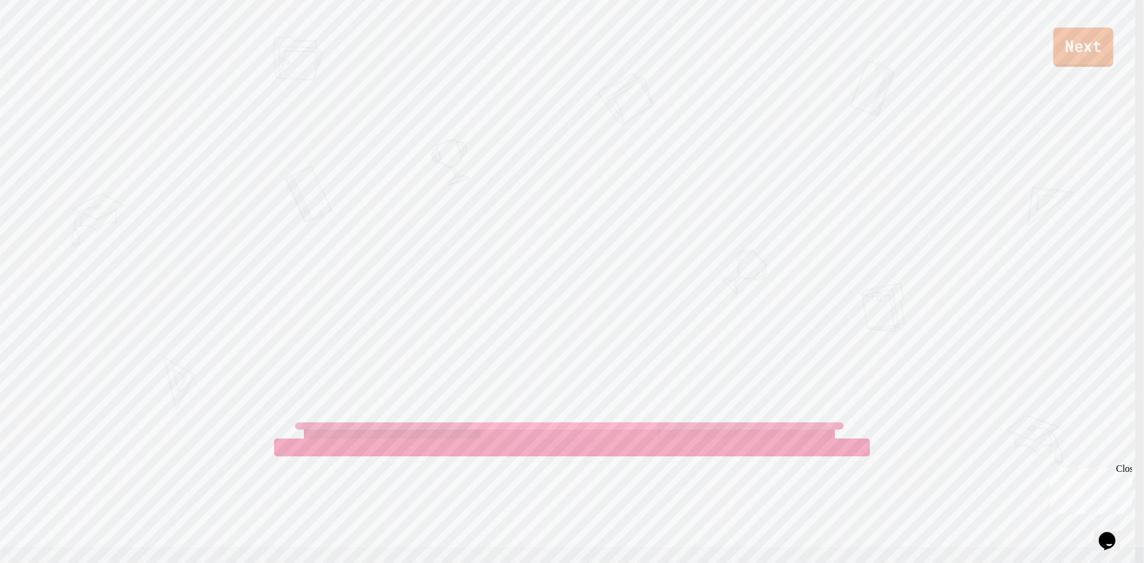
click at [1082, 48] on link "Next" at bounding box center [1084, 46] width 60 height 39
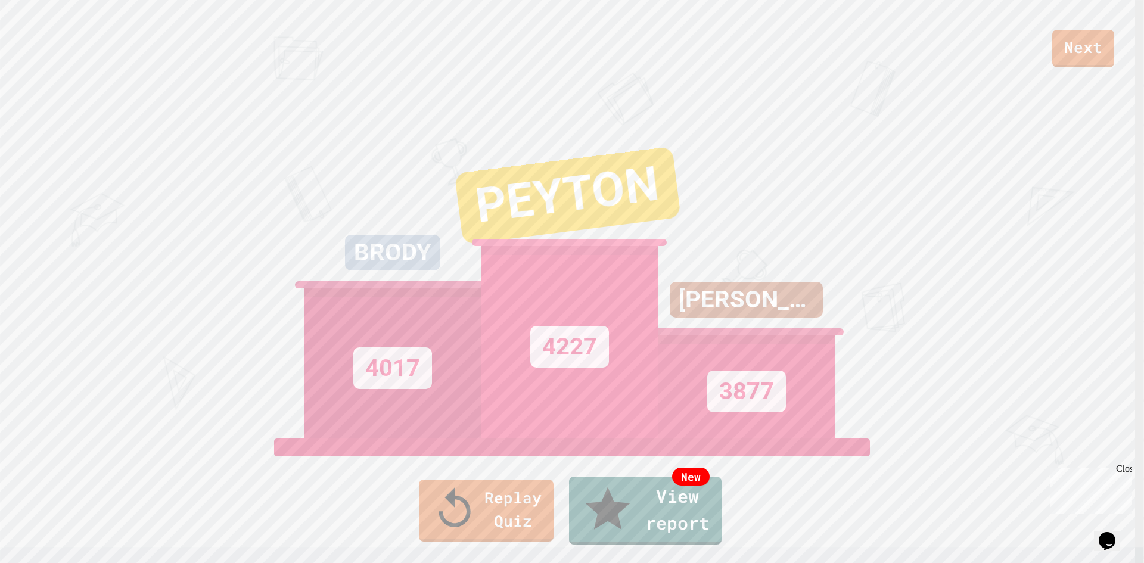
drag, startPoint x: 605, startPoint y: 295, endPoint x: 595, endPoint y: 296, distance: 9.6
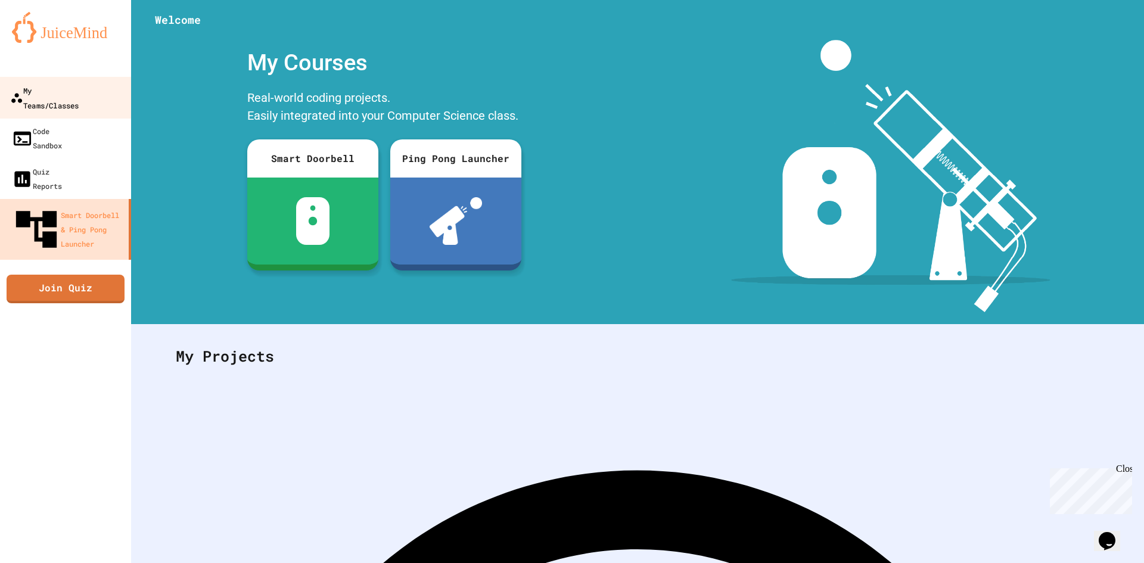
click at [103, 93] on link "My Teams/Classes" at bounding box center [65, 98] width 135 height 42
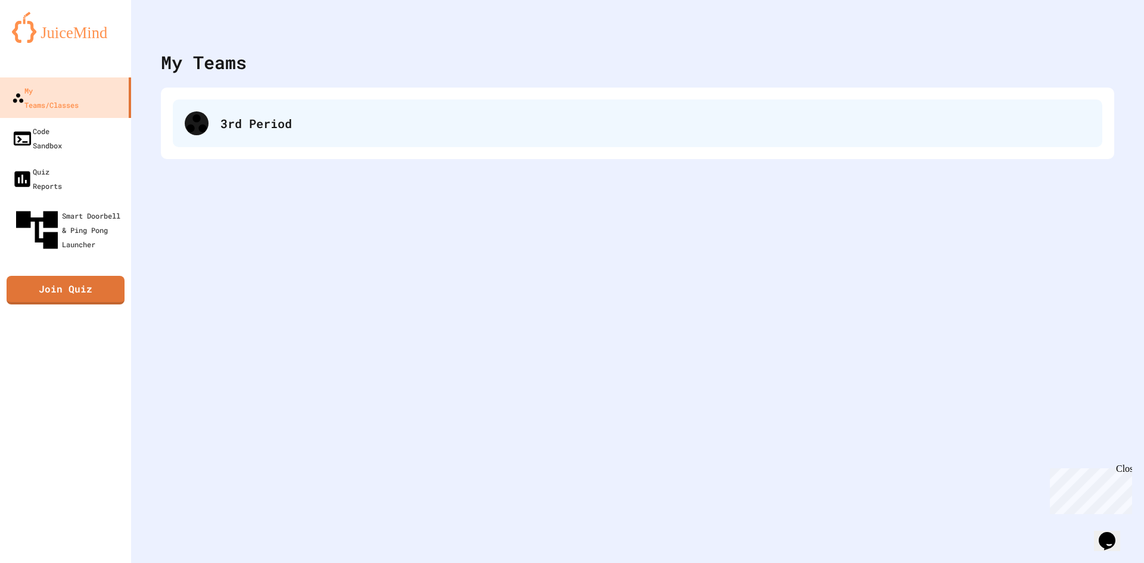
click at [269, 117] on div "3rd Period" at bounding box center [656, 123] width 870 height 18
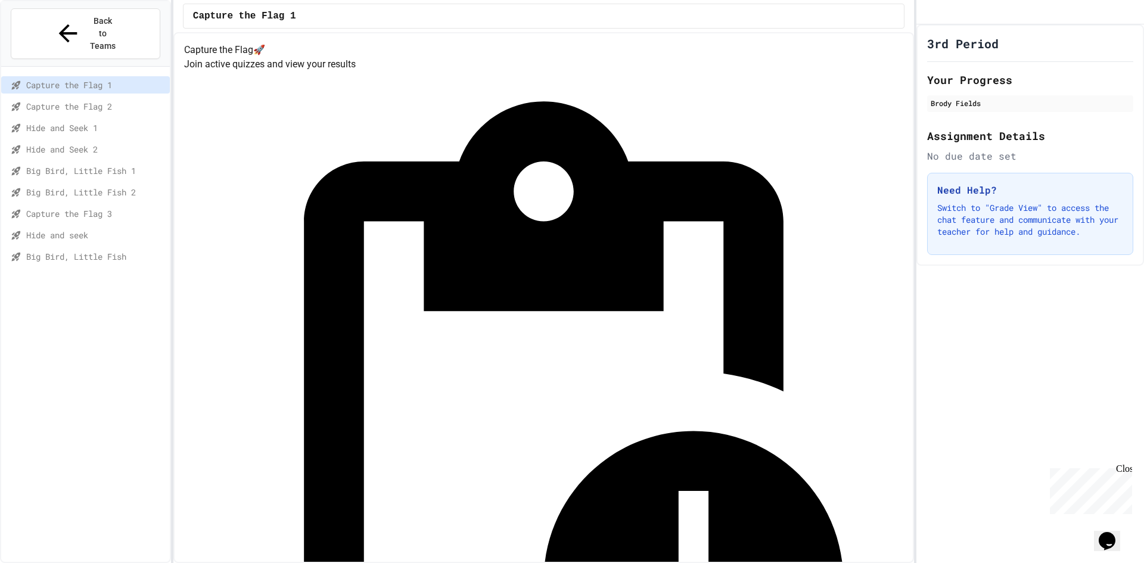
click at [110, 250] on span "Big Bird, Little Fish" at bounding box center [95, 256] width 139 height 13
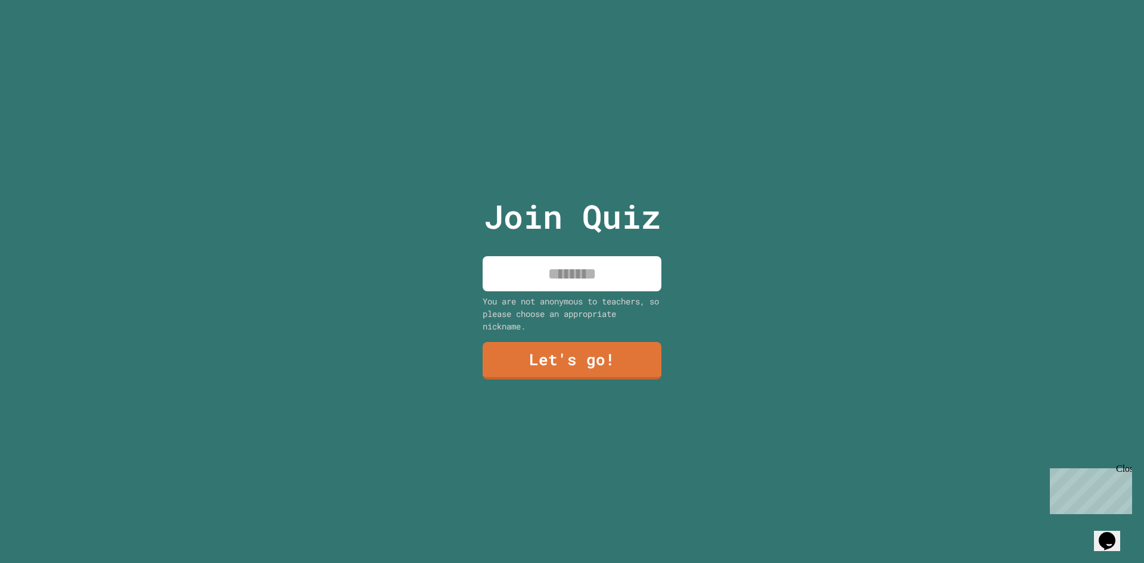
click at [542, 269] on input at bounding box center [572, 273] width 179 height 35
type input "*****"
click at [588, 355] on link "Let's go!" at bounding box center [572, 359] width 179 height 39
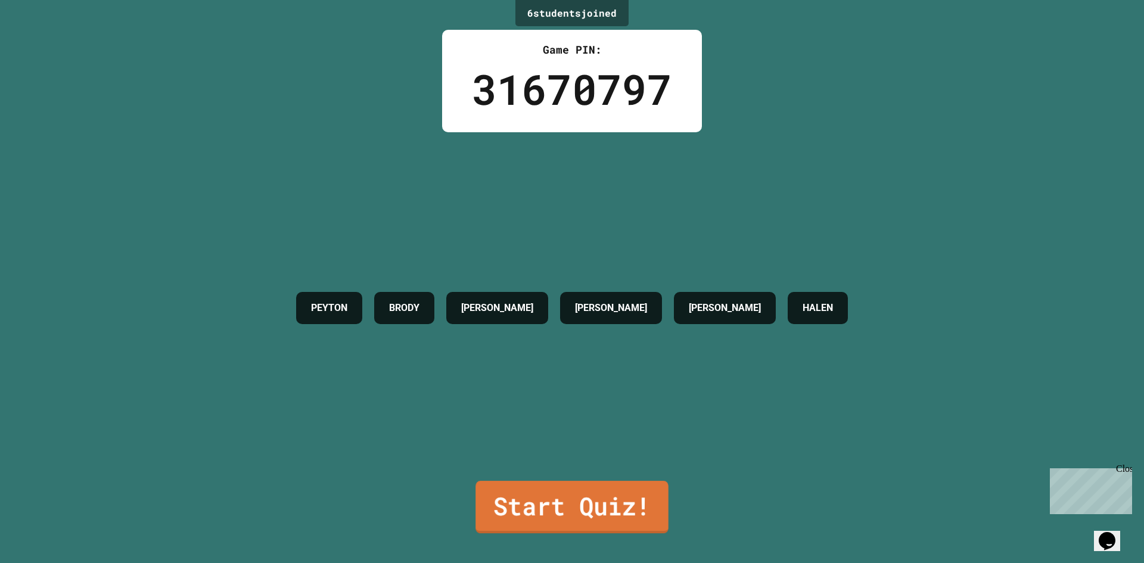
click at [620, 499] on link "Start Quiz!" at bounding box center [572, 507] width 193 height 52
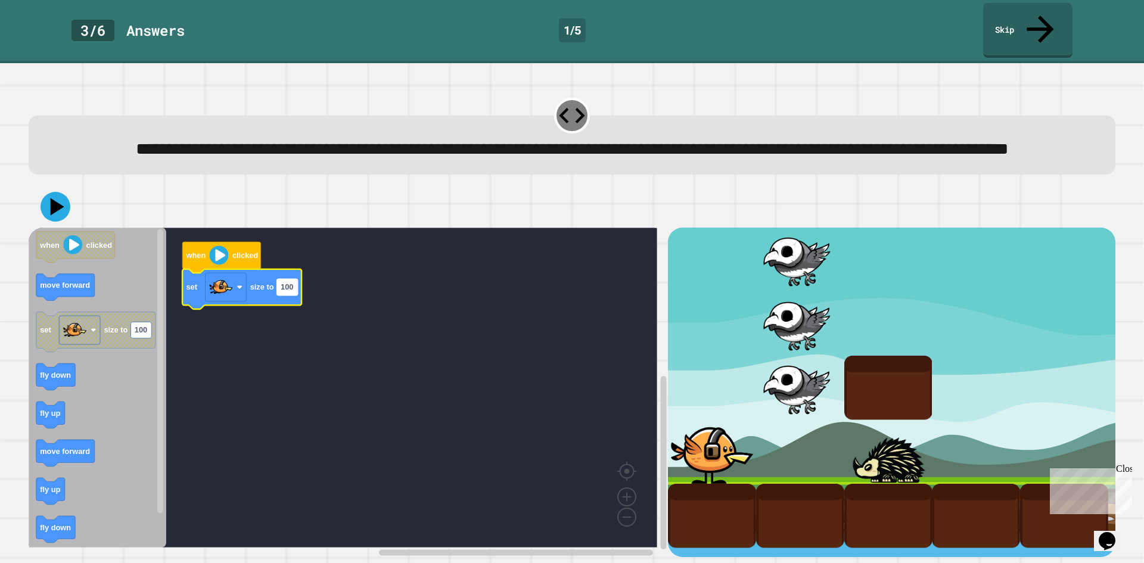
click at [290, 292] on text "100" at bounding box center [287, 287] width 13 height 9
click at [290, 293] on input "***" at bounding box center [287, 289] width 21 height 16
type input "***"
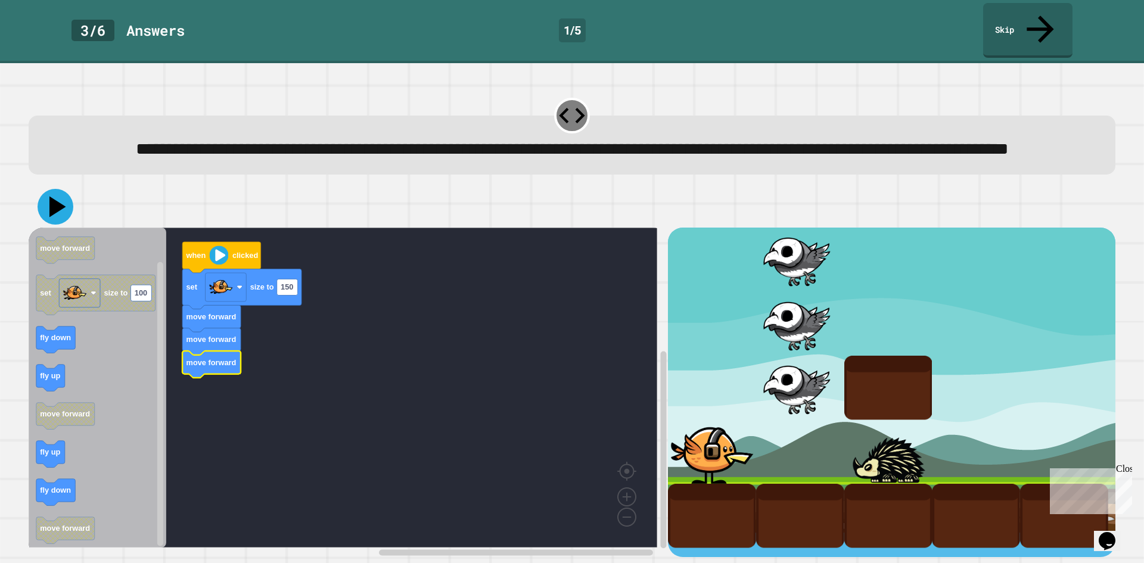
click at [53, 208] on icon at bounding box center [57, 207] width 17 height 21
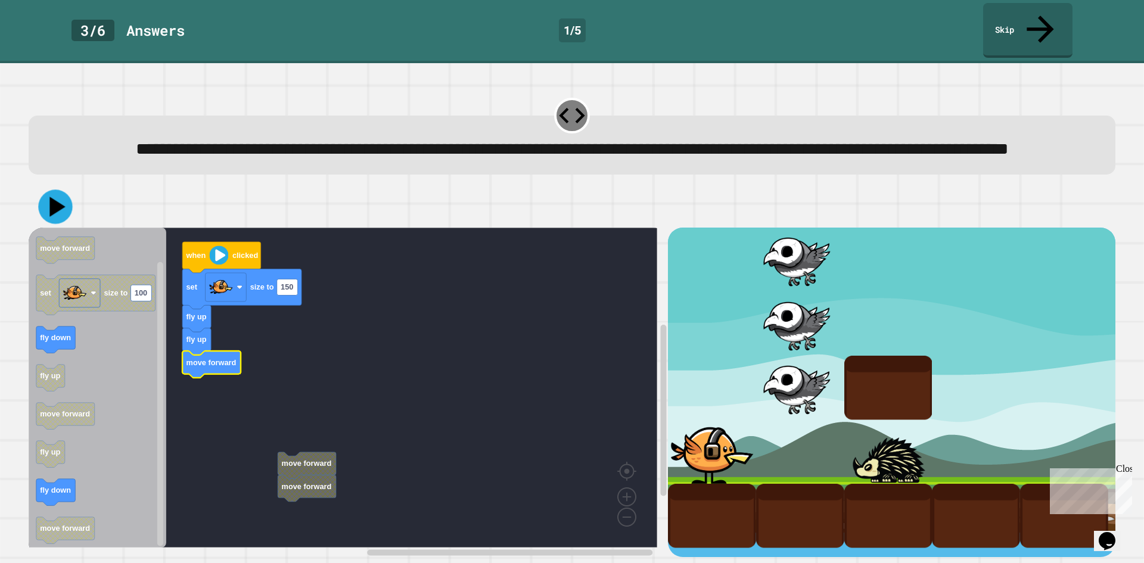
click at [64, 210] on icon at bounding box center [55, 207] width 34 height 34
click at [283, 290] on text "150" at bounding box center [287, 287] width 13 height 9
click at [285, 291] on input "***" at bounding box center [287, 289] width 21 height 16
type input "**"
click at [62, 197] on icon at bounding box center [56, 207] width 36 height 36
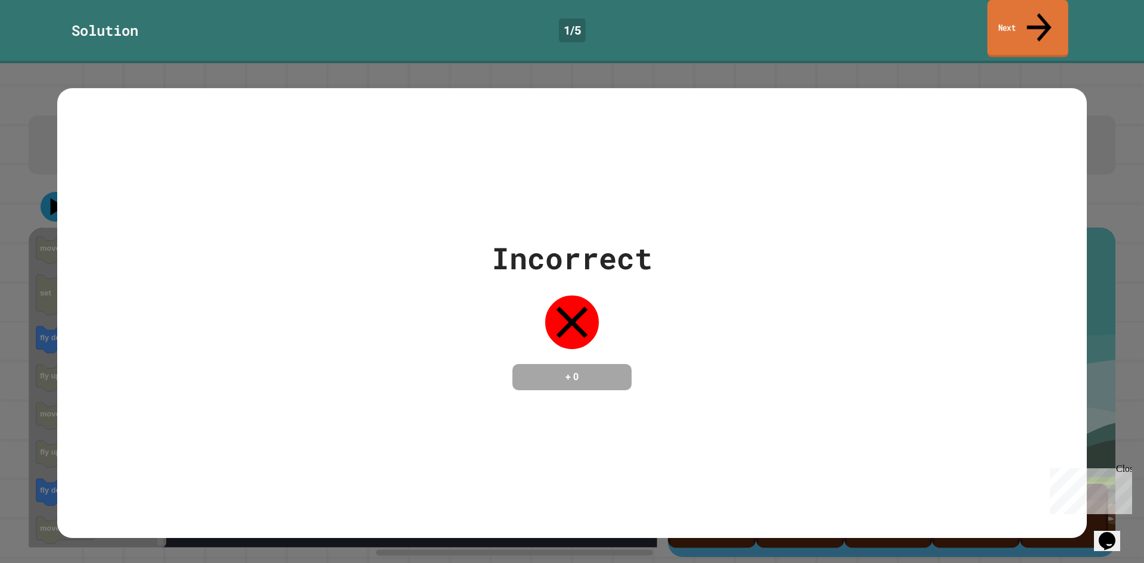
click at [1054, 21] on link "Next" at bounding box center [1028, 29] width 81 height 58
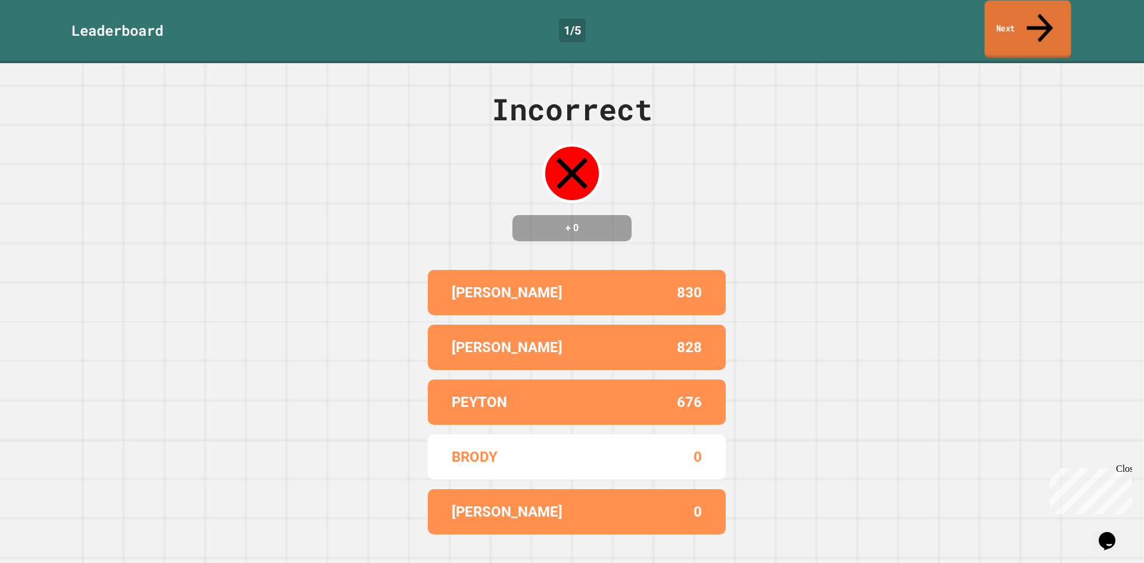
click at [1040, 17] on icon at bounding box center [1039, 28] width 39 height 42
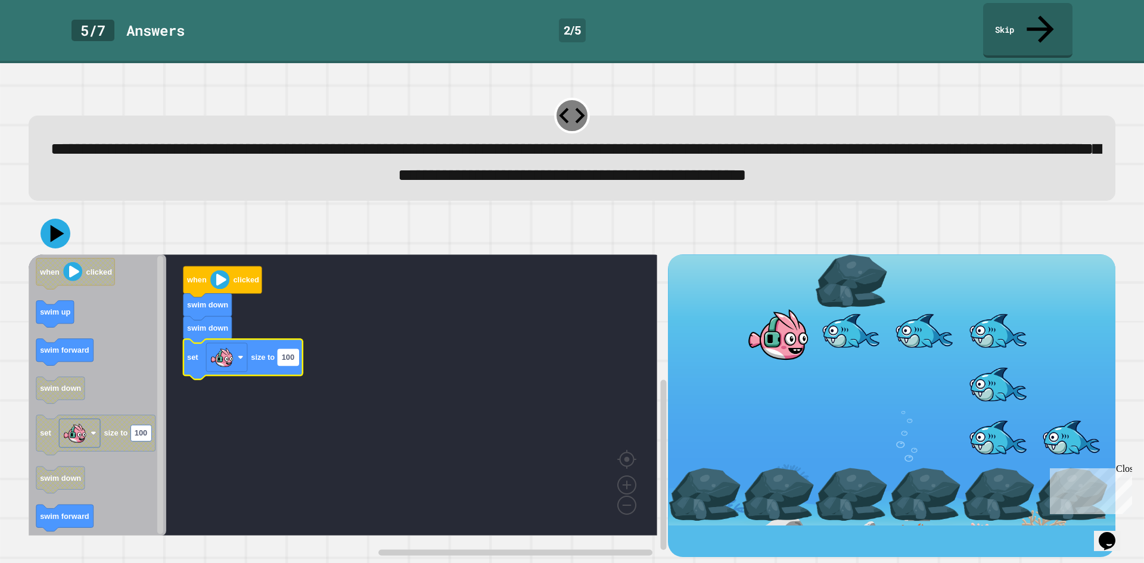
click at [284, 362] on text "100" at bounding box center [288, 357] width 13 height 9
type input "***"
click at [57, 239] on icon at bounding box center [57, 233] width 17 height 21
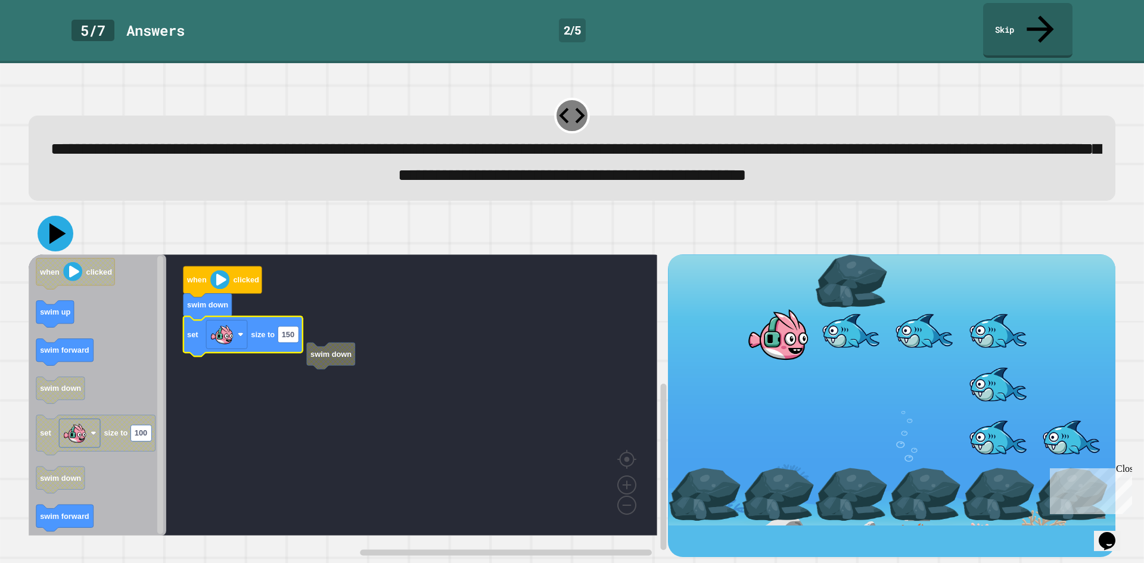
click at [50, 240] on icon at bounding box center [56, 234] width 36 height 36
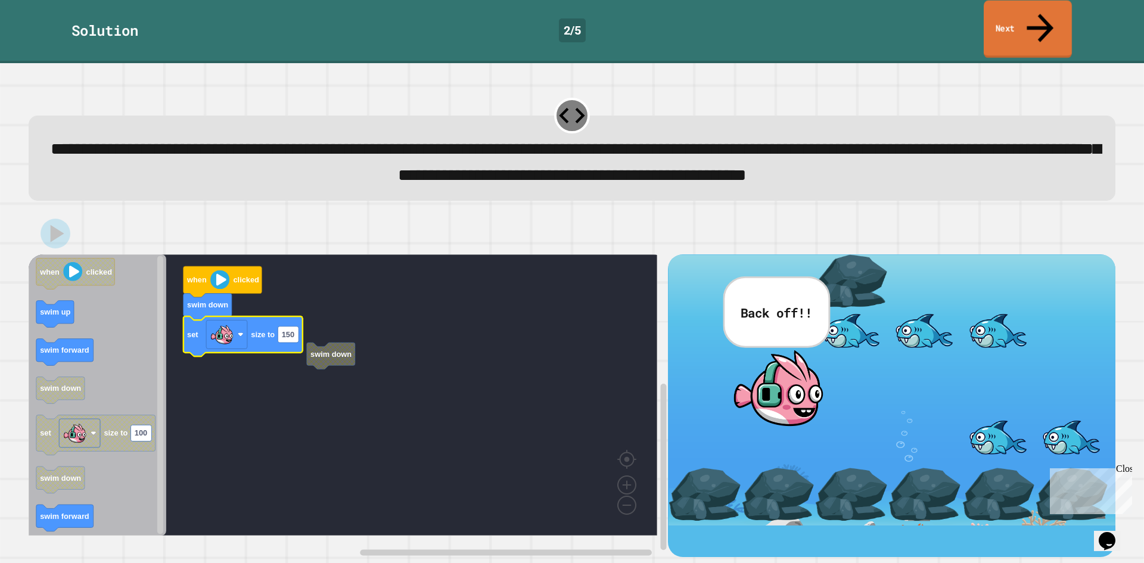
click at [1021, 7] on link "Next" at bounding box center [1028, 30] width 88 height 58
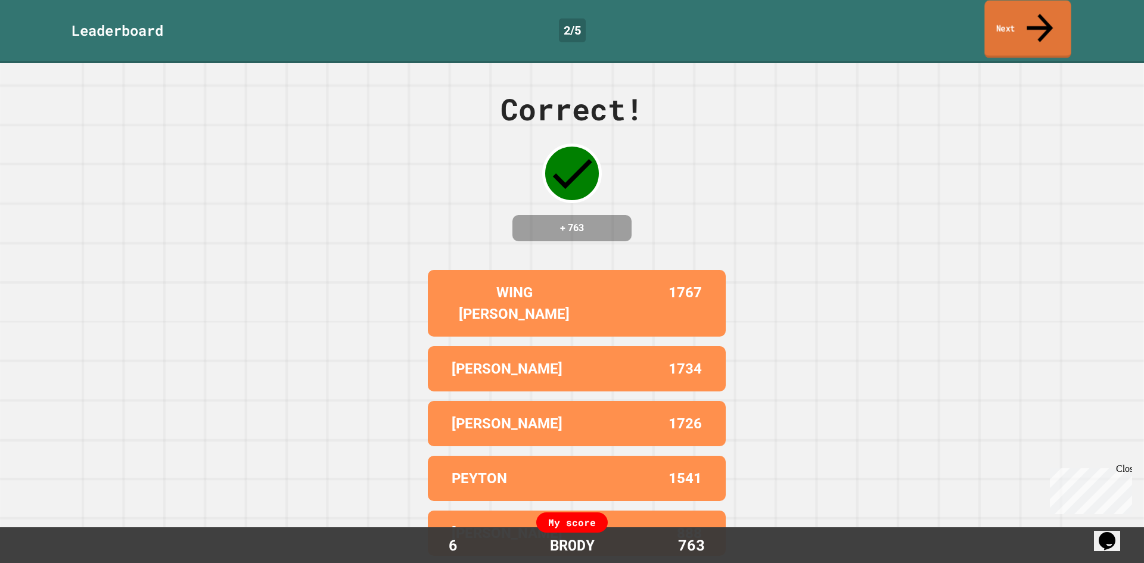
click at [1019, 16] on link "Next" at bounding box center [1028, 30] width 86 height 58
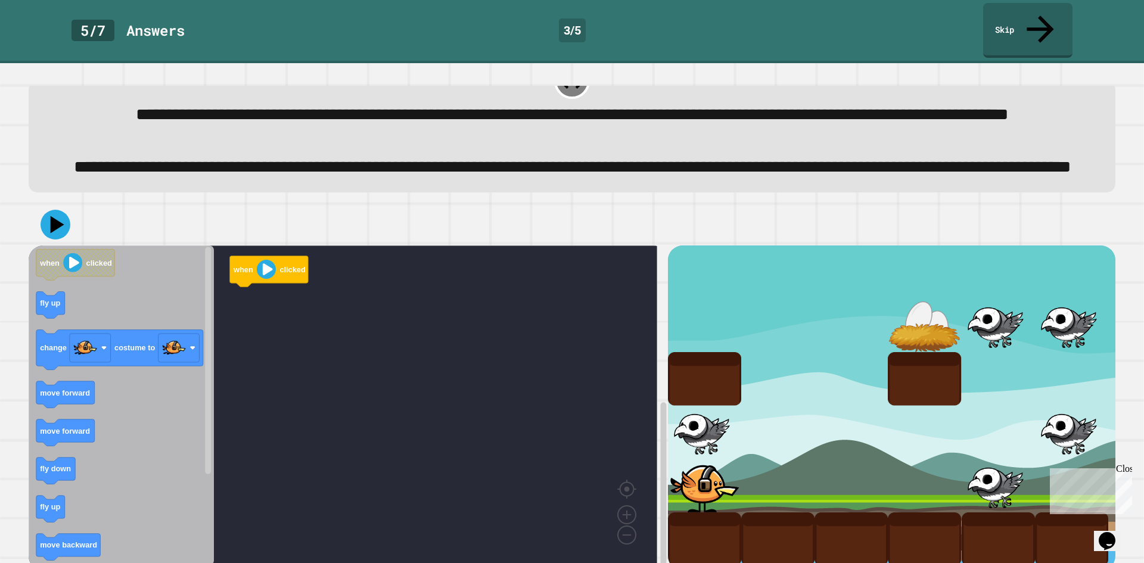
scroll to position [94, 0]
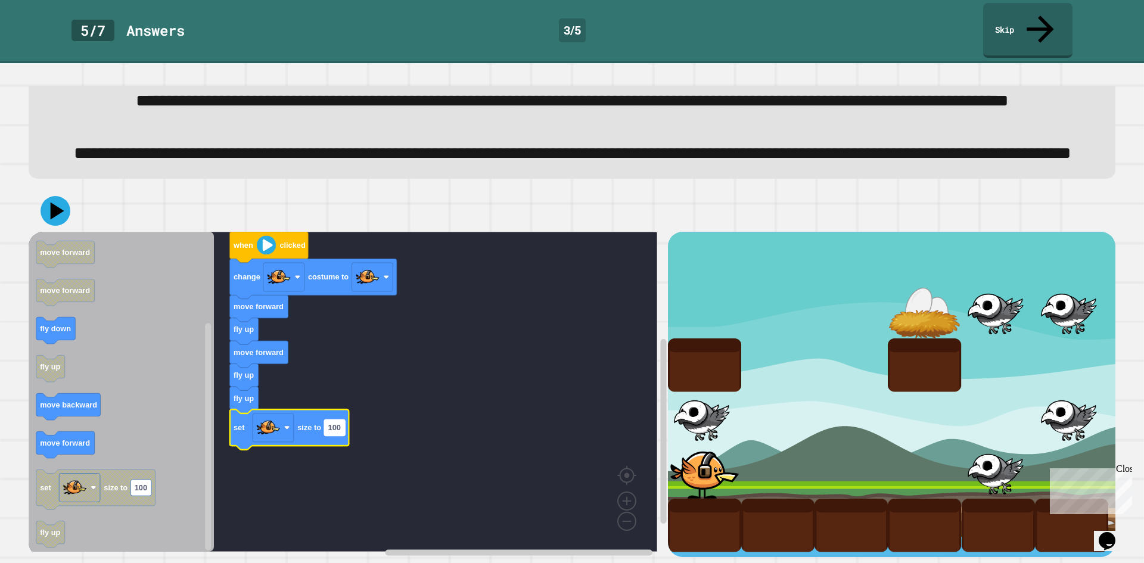
click at [334, 424] on text "100" at bounding box center [334, 428] width 13 height 9
type input "**"
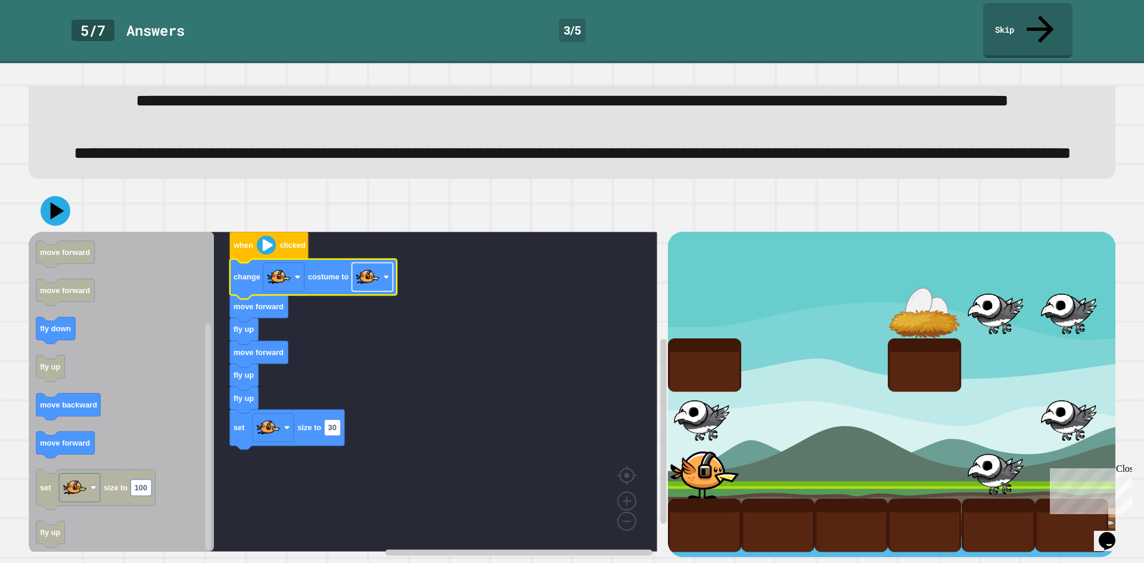
click at [388, 272] on rect "Blockly Workspace" at bounding box center [372, 277] width 41 height 29
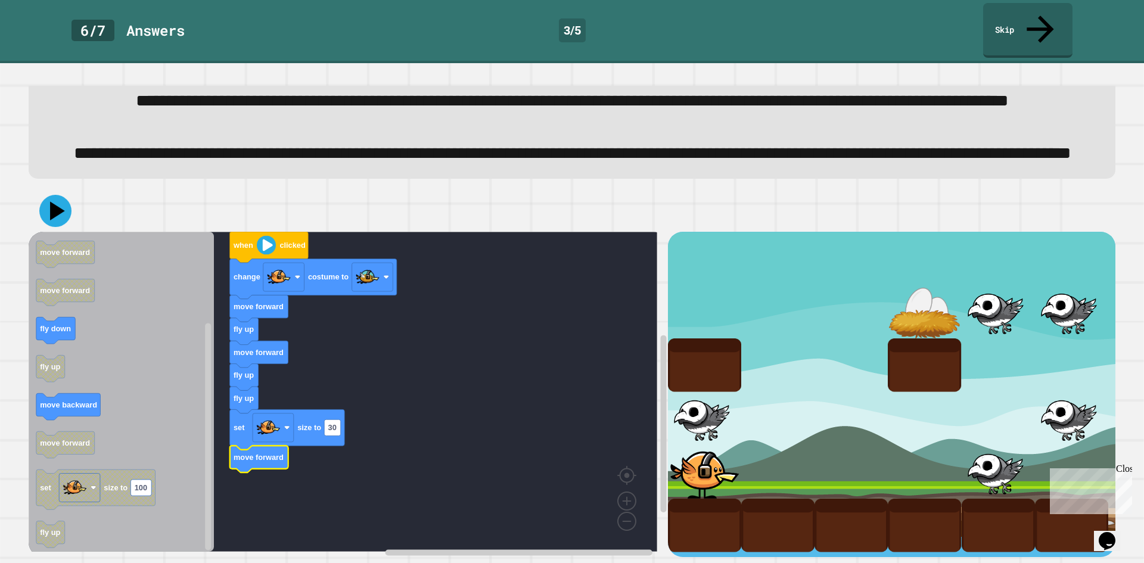
click at [52, 204] on icon at bounding box center [57, 211] width 15 height 18
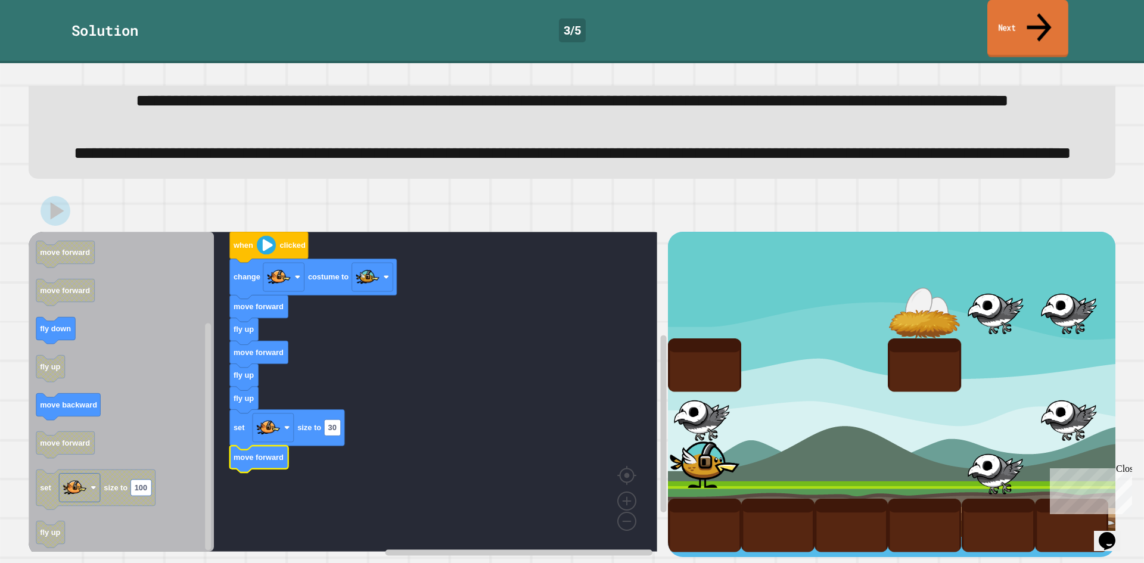
click at [1020, 18] on link "Next" at bounding box center [1028, 29] width 81 height 58
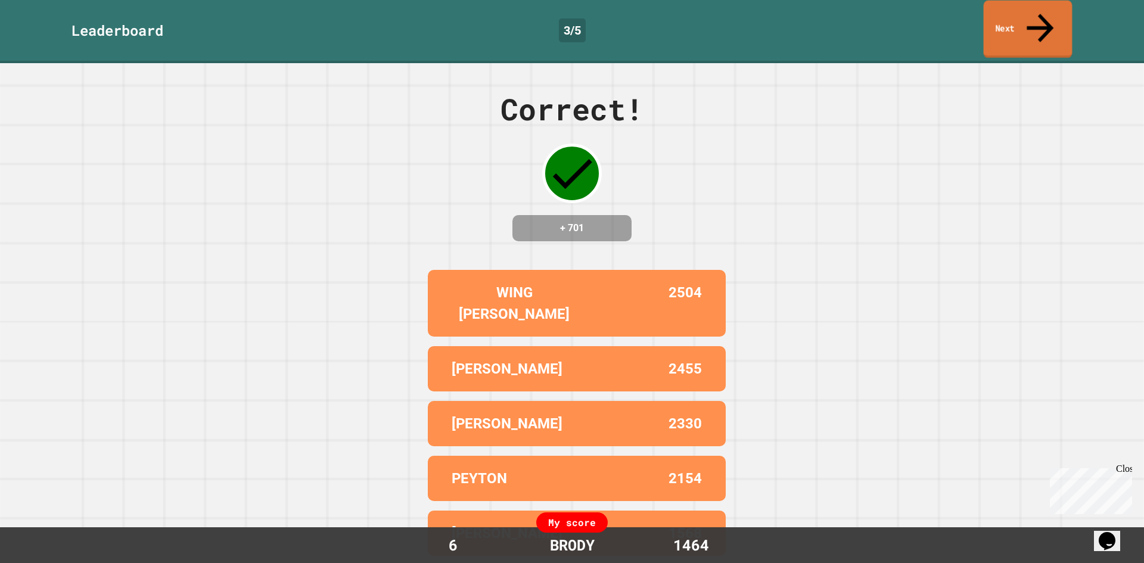
click at [1057, 20] on link "Next" at bounding box center [1028, 30] width 89 height 58
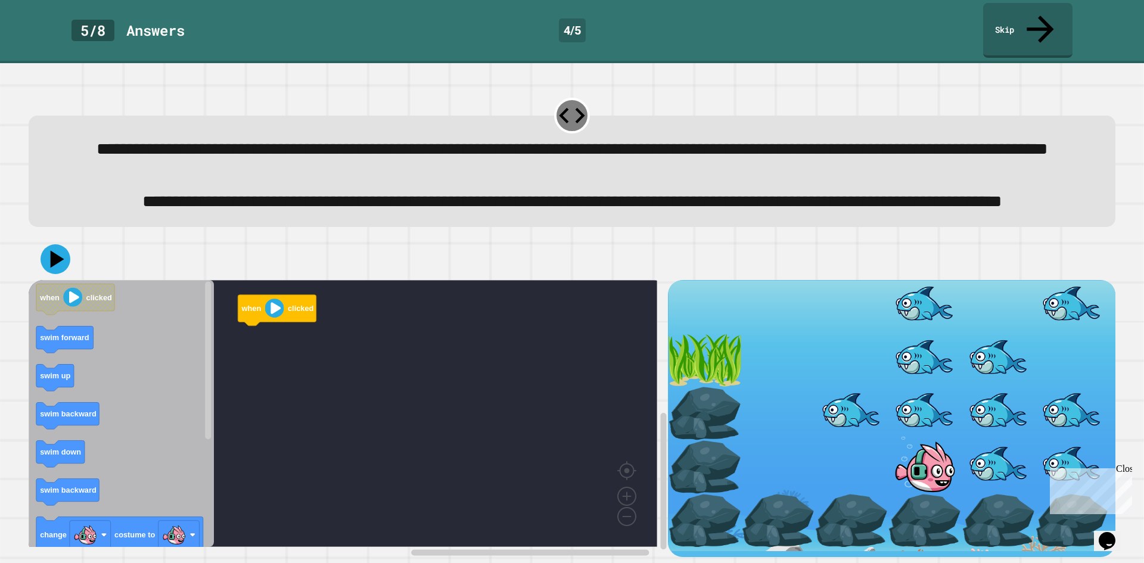
scroll to position [41, 0]
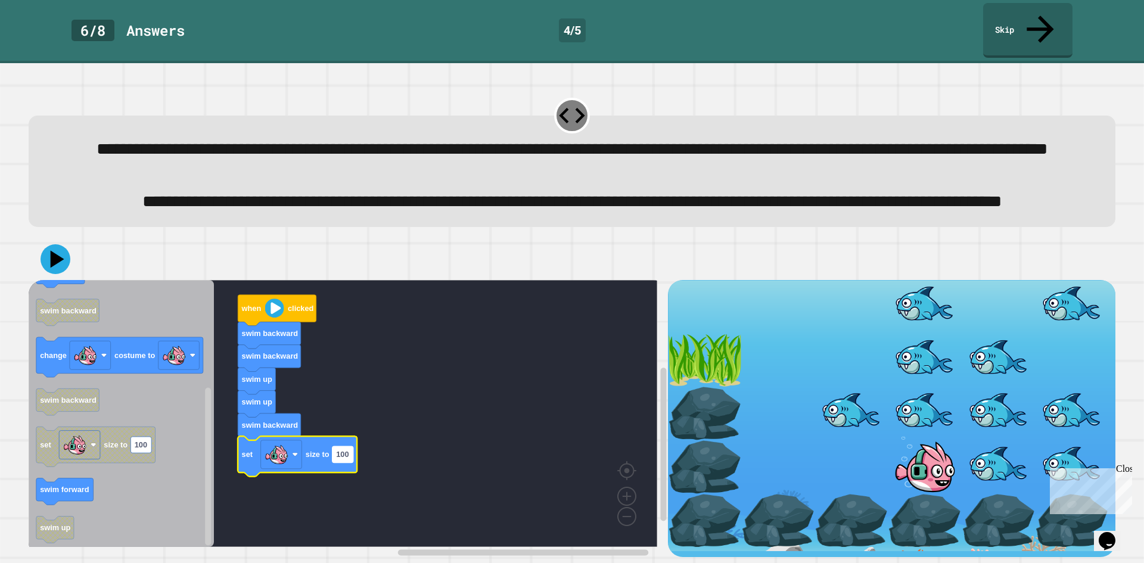
click at [342, 454] on rect "Blockly Workspace" at bounding box center [343, 455] width 21 height 16
type input "**"
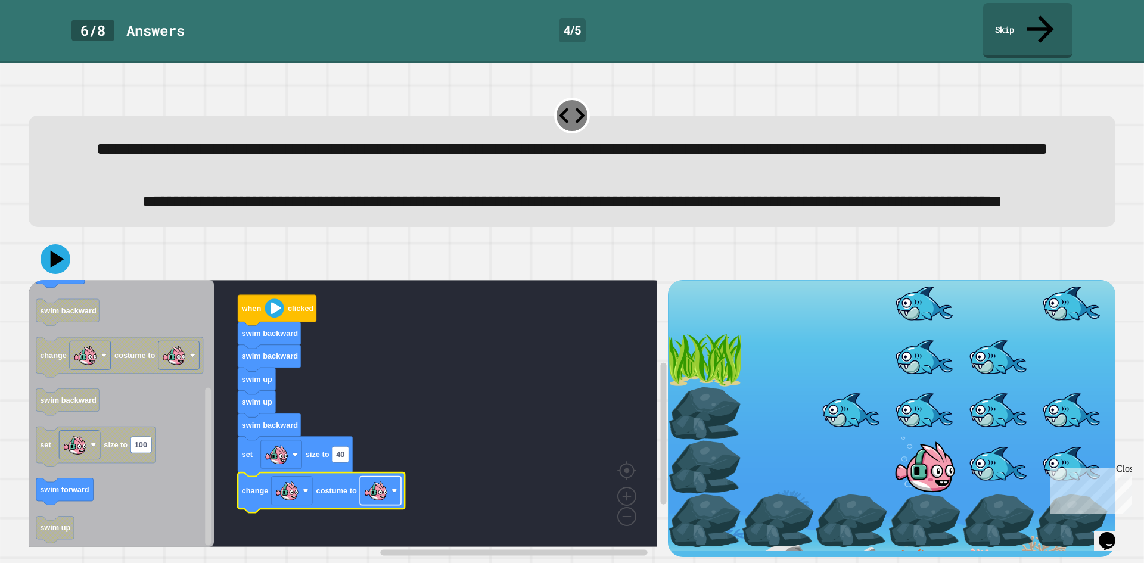
click at [370, 491] on image "Blockly Workspace" at bounding box center [376, 491] width 24 height 24
click at [44, 250] on icon at bounding box center [56, 259] width 36 height 36
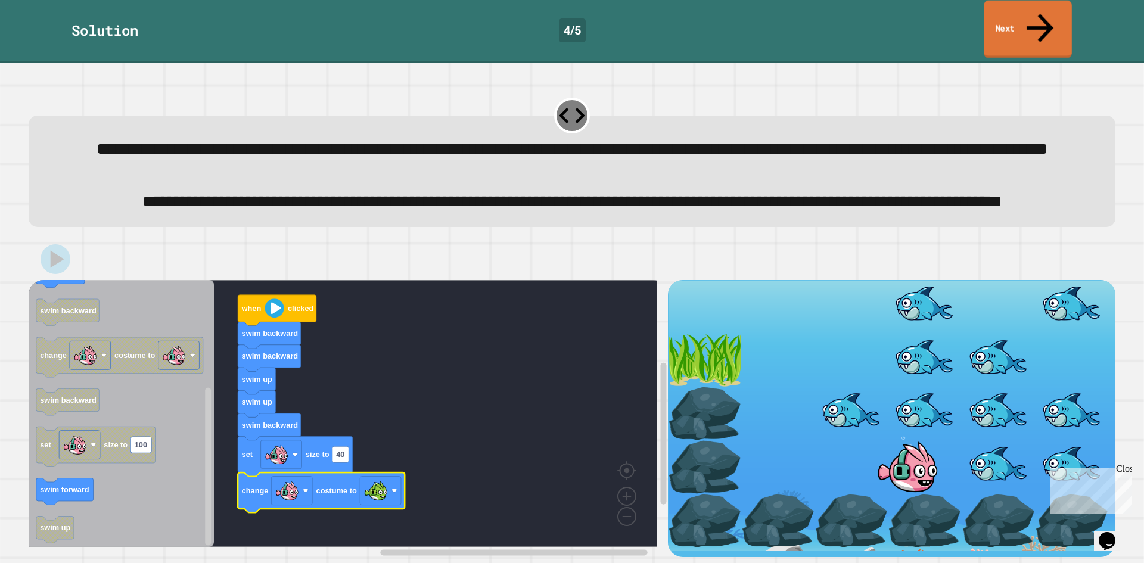
click at [1031, 7] on link "Next" at bounding box center [1028, 30] width 88 height 58
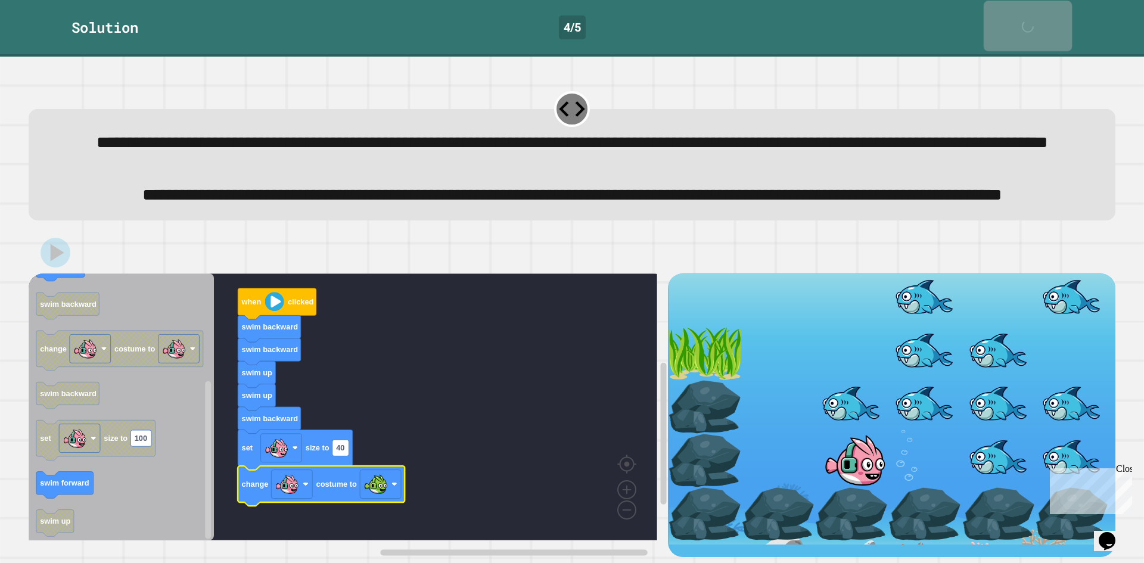
scroll to position [39, 0]
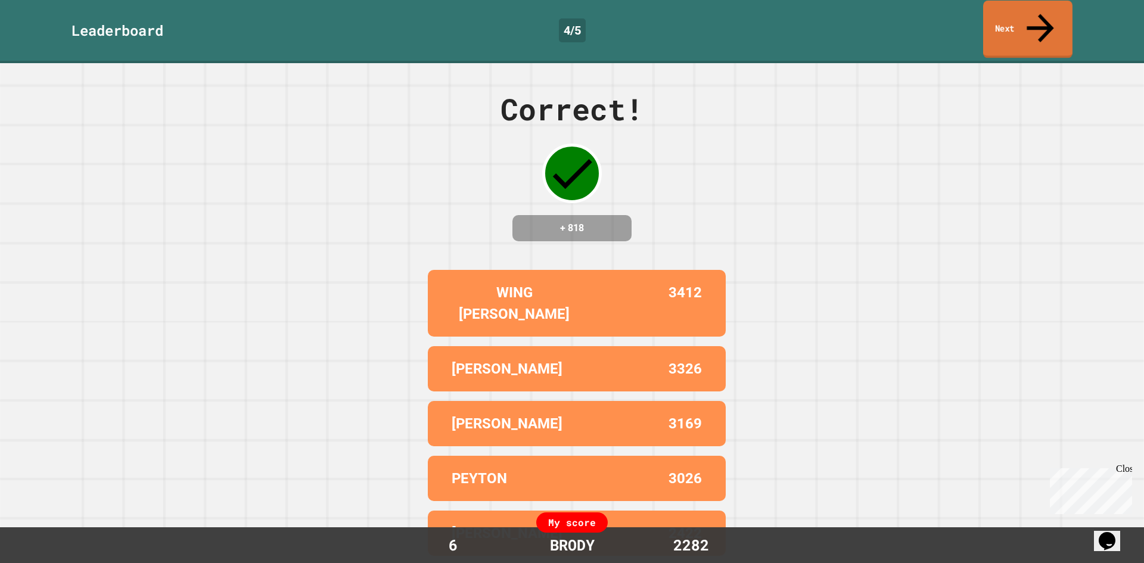
click at [998, 4] on link "Next" at bounding box center [1027, 30] width 89 height 58
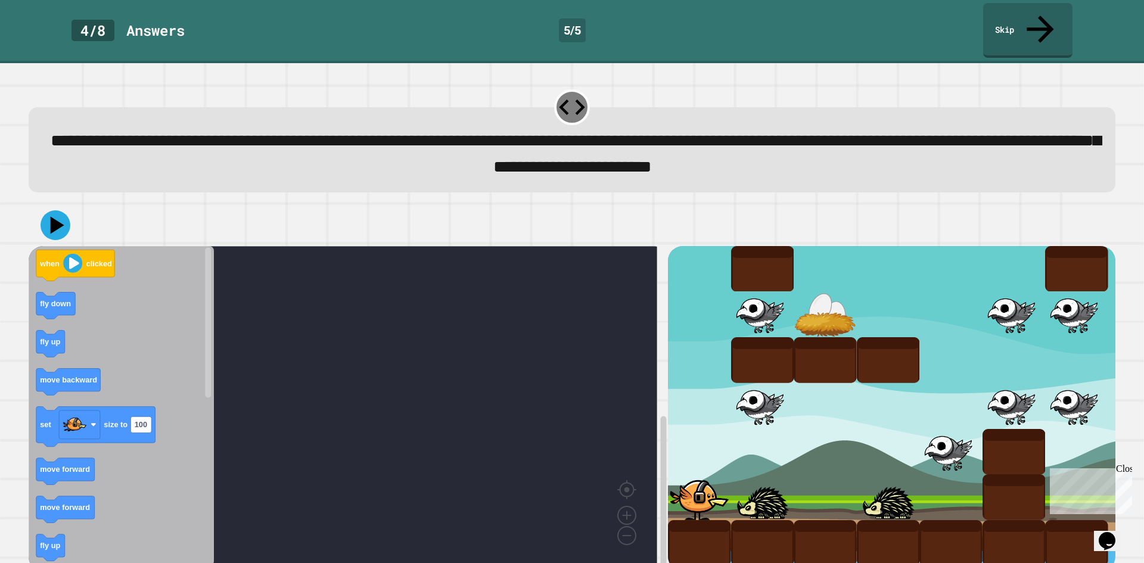
scroll to position [10, 0]
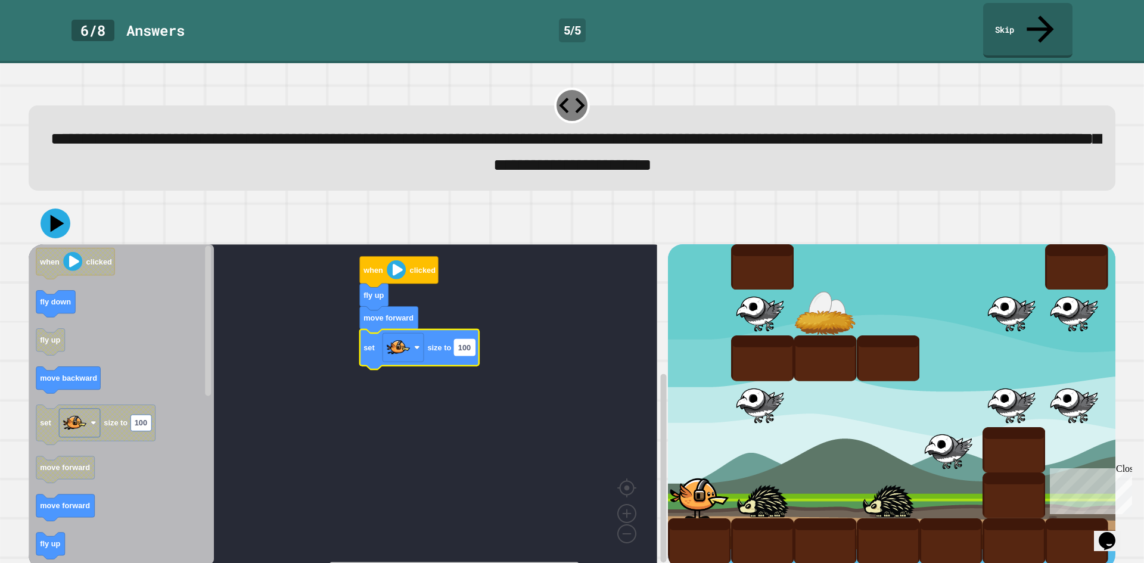
click at [472, 339] on rect "Blockly Workspace" at bounding box center [464, 347] width 21 height 16
type input "**"
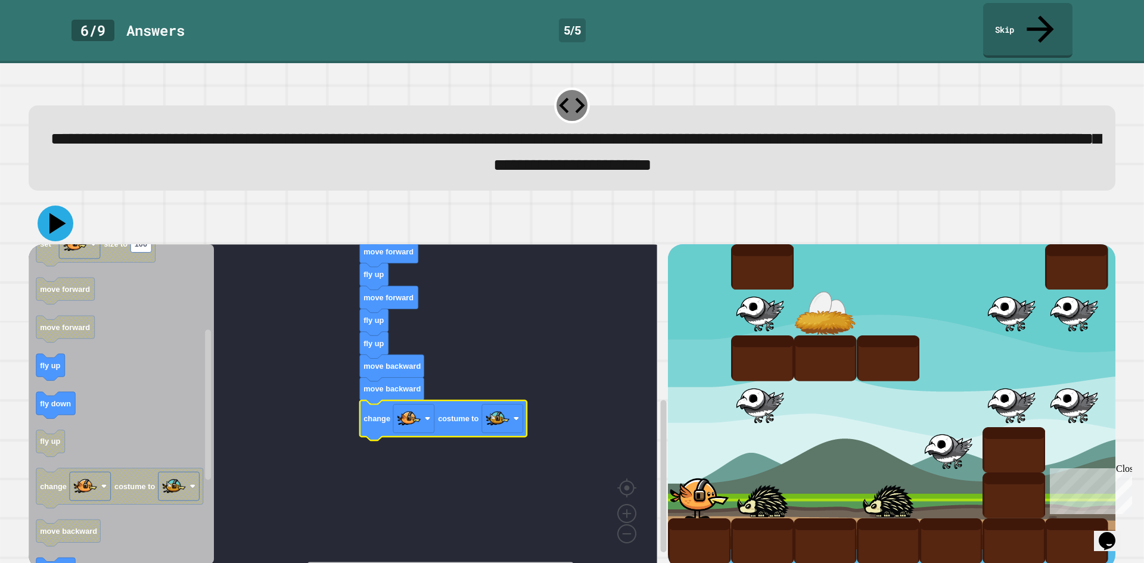
click at [53, 213] on icon at bounding box center [57, 223] width 17 height 21
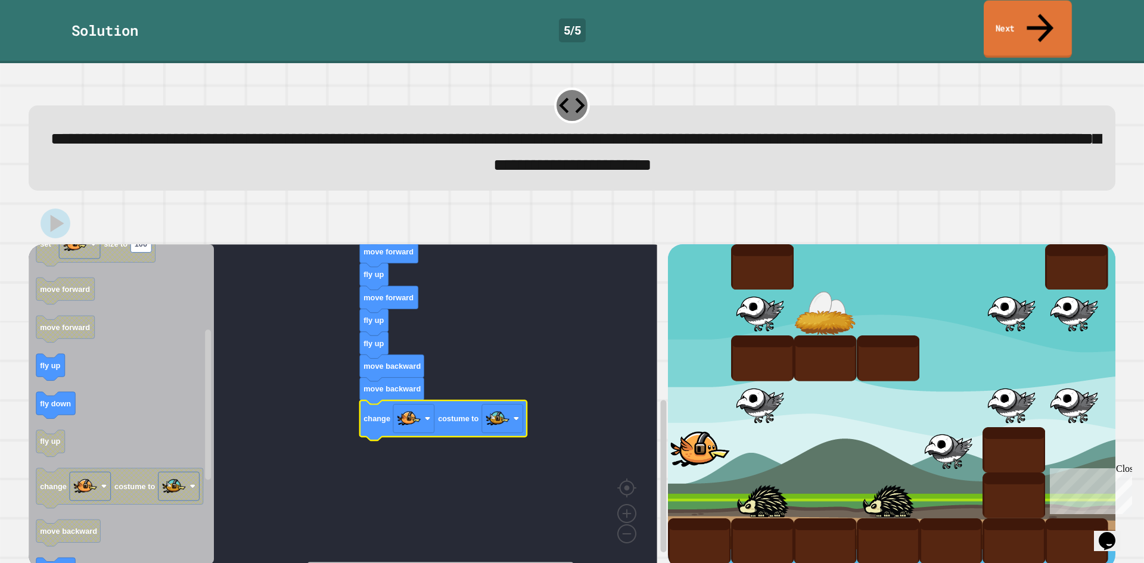
click at [1022, 19] on link "Next" at bounding box center [1028, 30] width 88 height 58
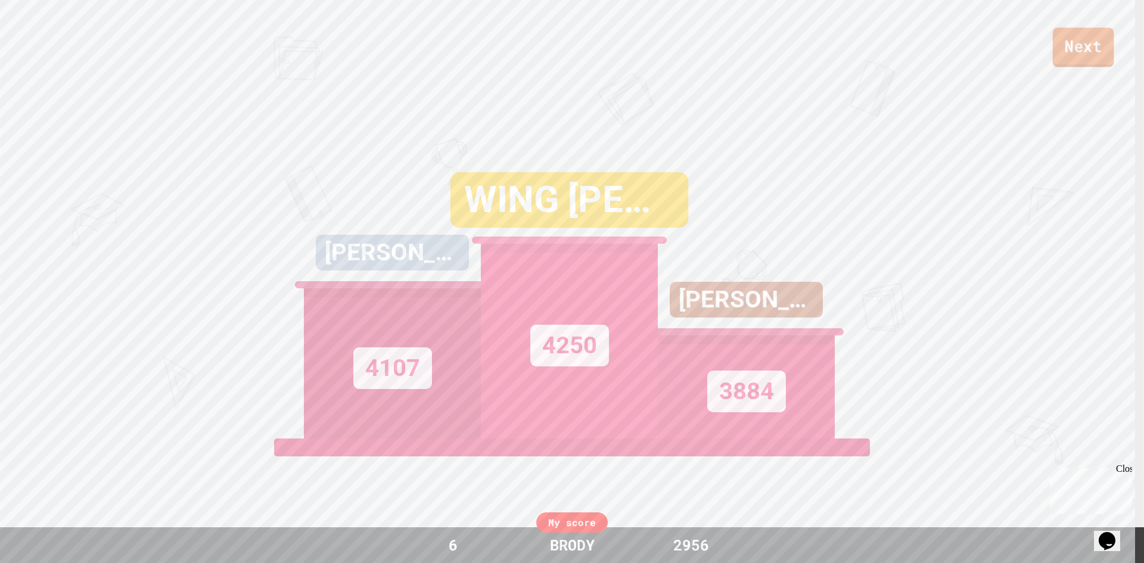
click at [1088, 46] on link "Next" at bounding box center [1083, 46] width 61 height 39
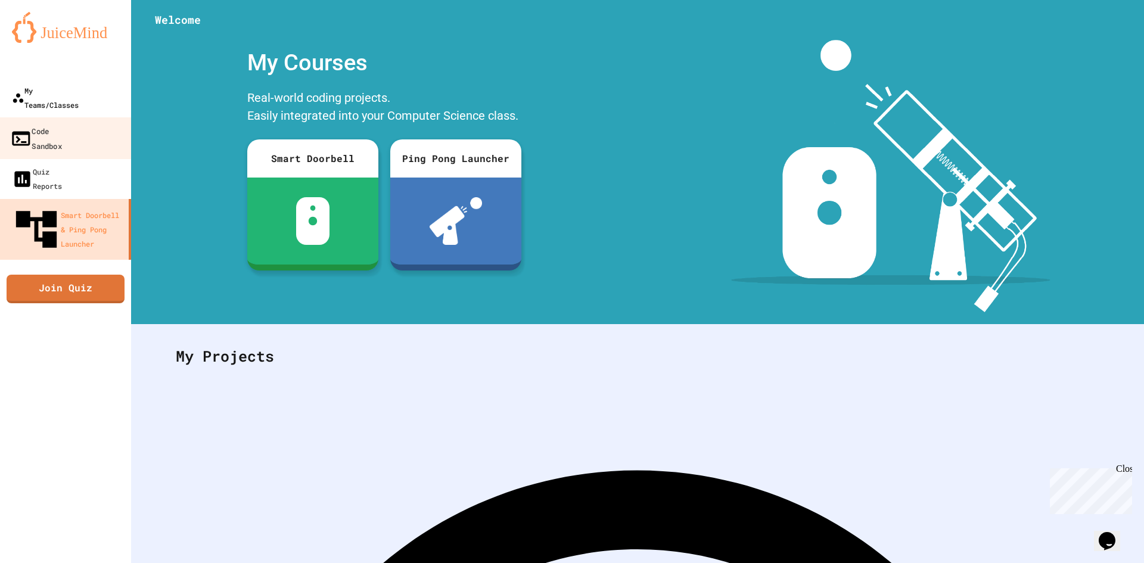
click at [67, 94] on div "My Teams/Classes" at bounding box center [45, 97] width 67 height 29
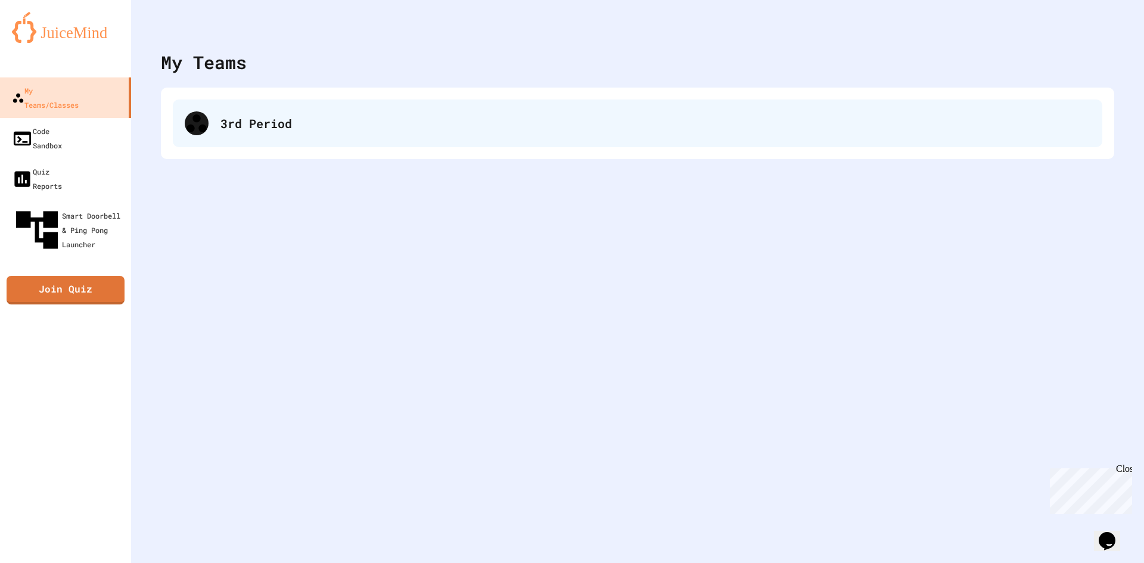
click at [232, 119] on div "3rd Period" at bounding box center [656, 123] width 870 height 18
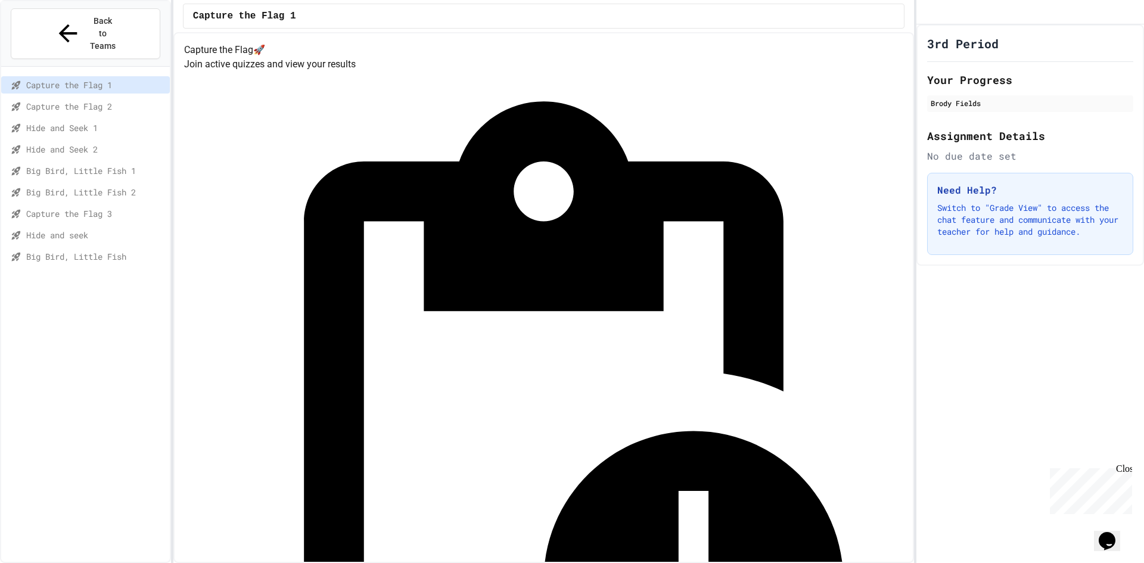
click at [123, 250] on span "Big Bird, Little Fish" at bounding box center [95, 256] width 139 height 13
